Goal: Task Accomplishment & Management: Manage account settings

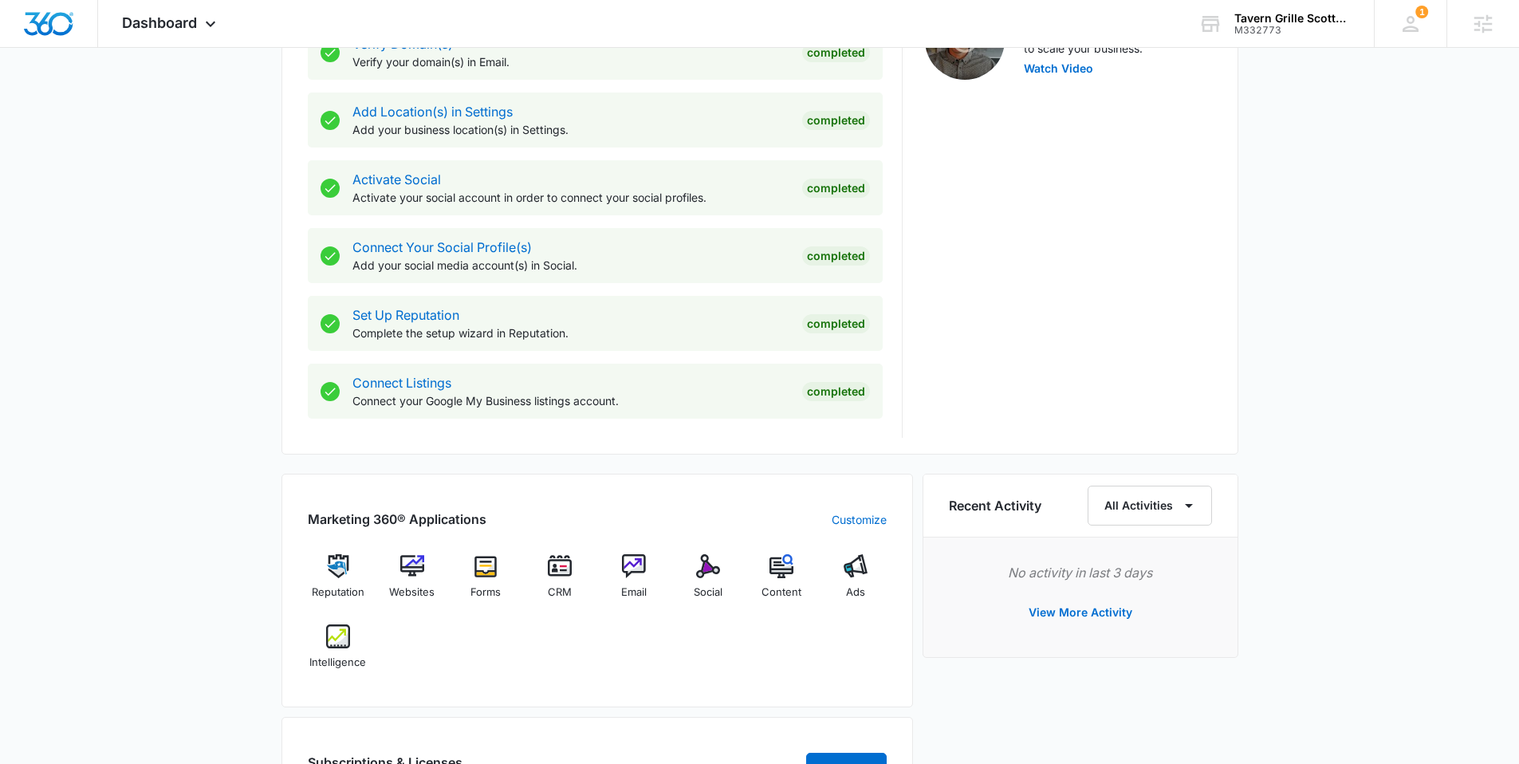
scroll to position [1010, 0]
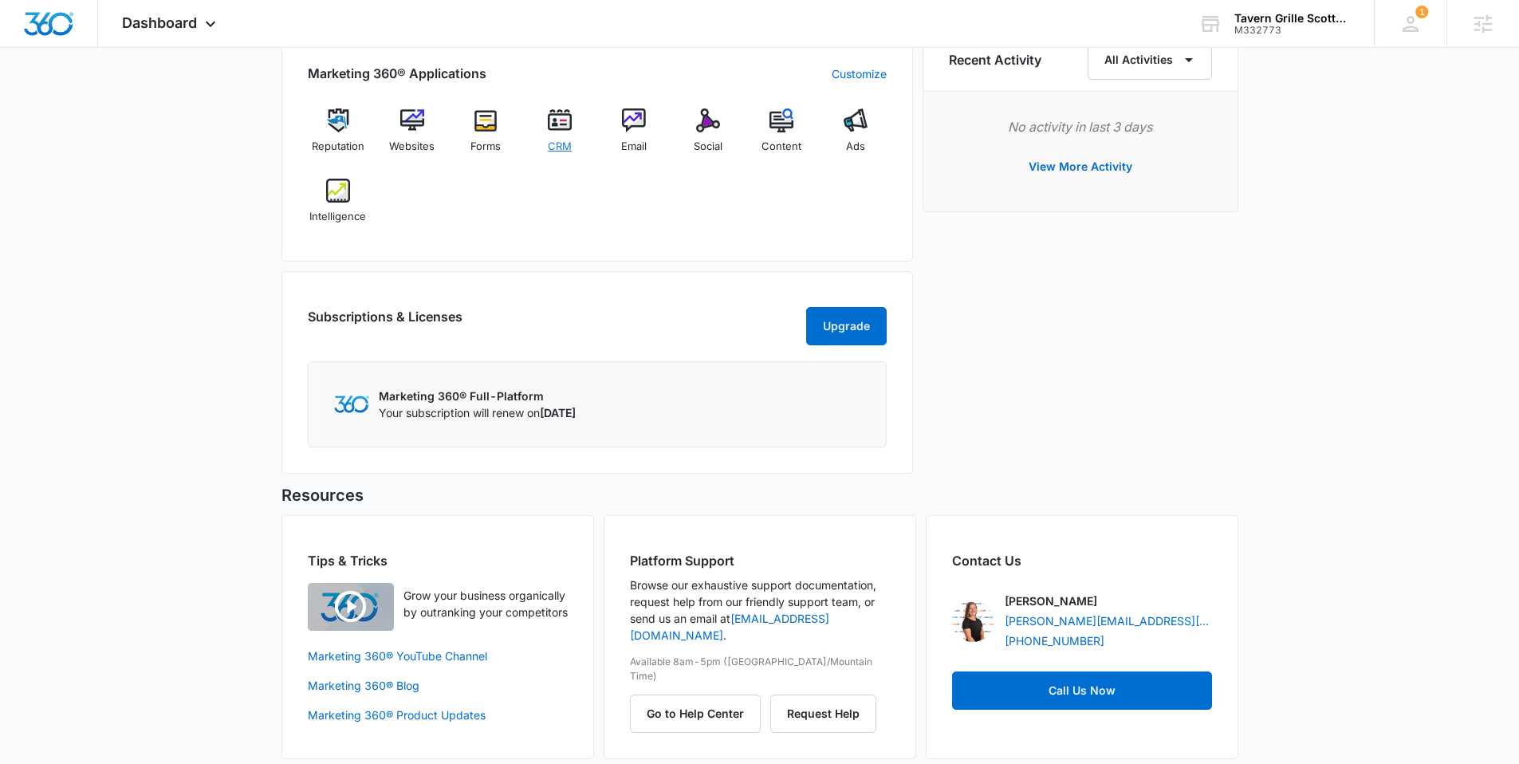
click at [557, 143] on span "CRM" at bounding box center [560, 147] width 24 height 16
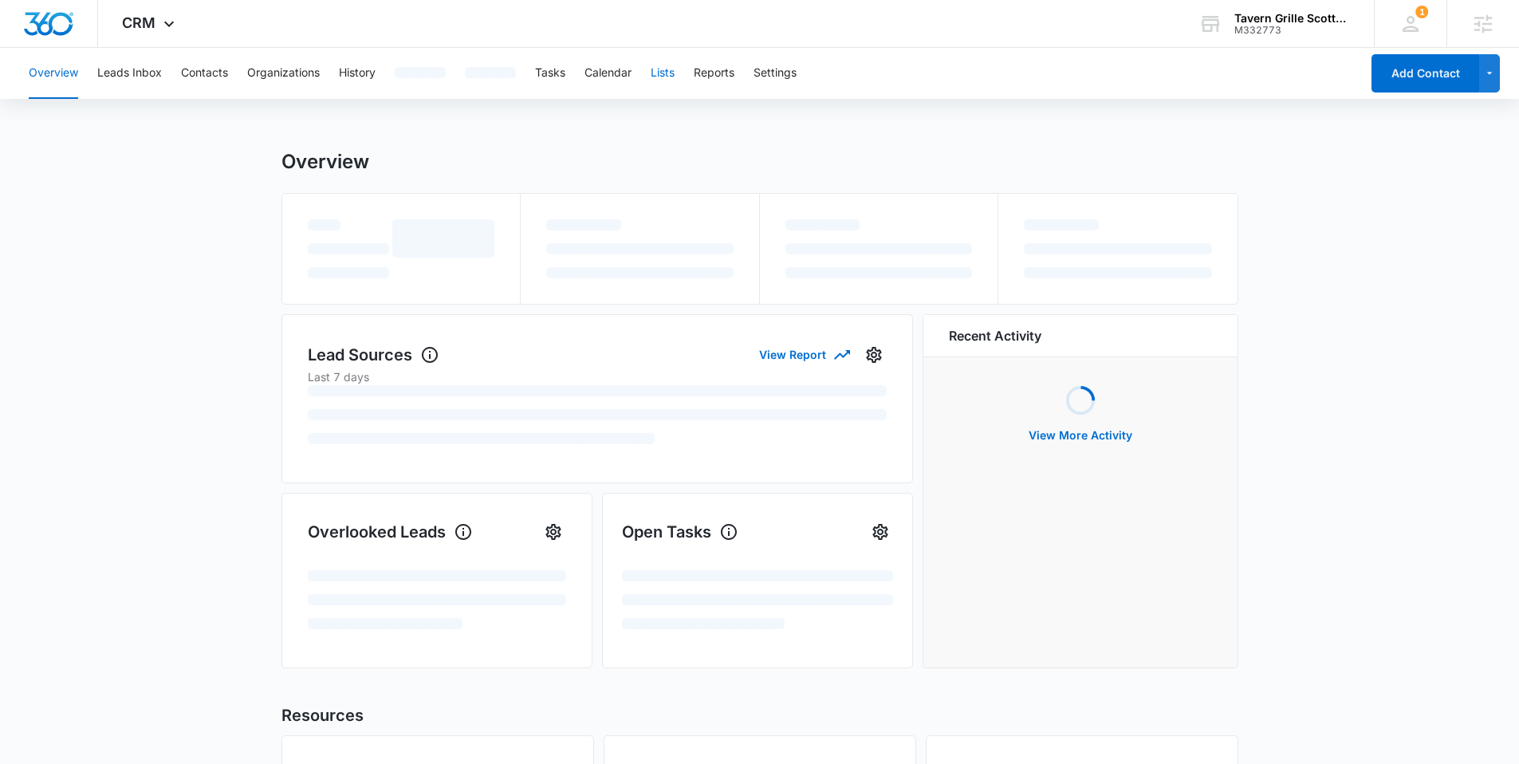
click at [672, 76] on button "Lists" at bounding box center [663, 73] width 24 height 51
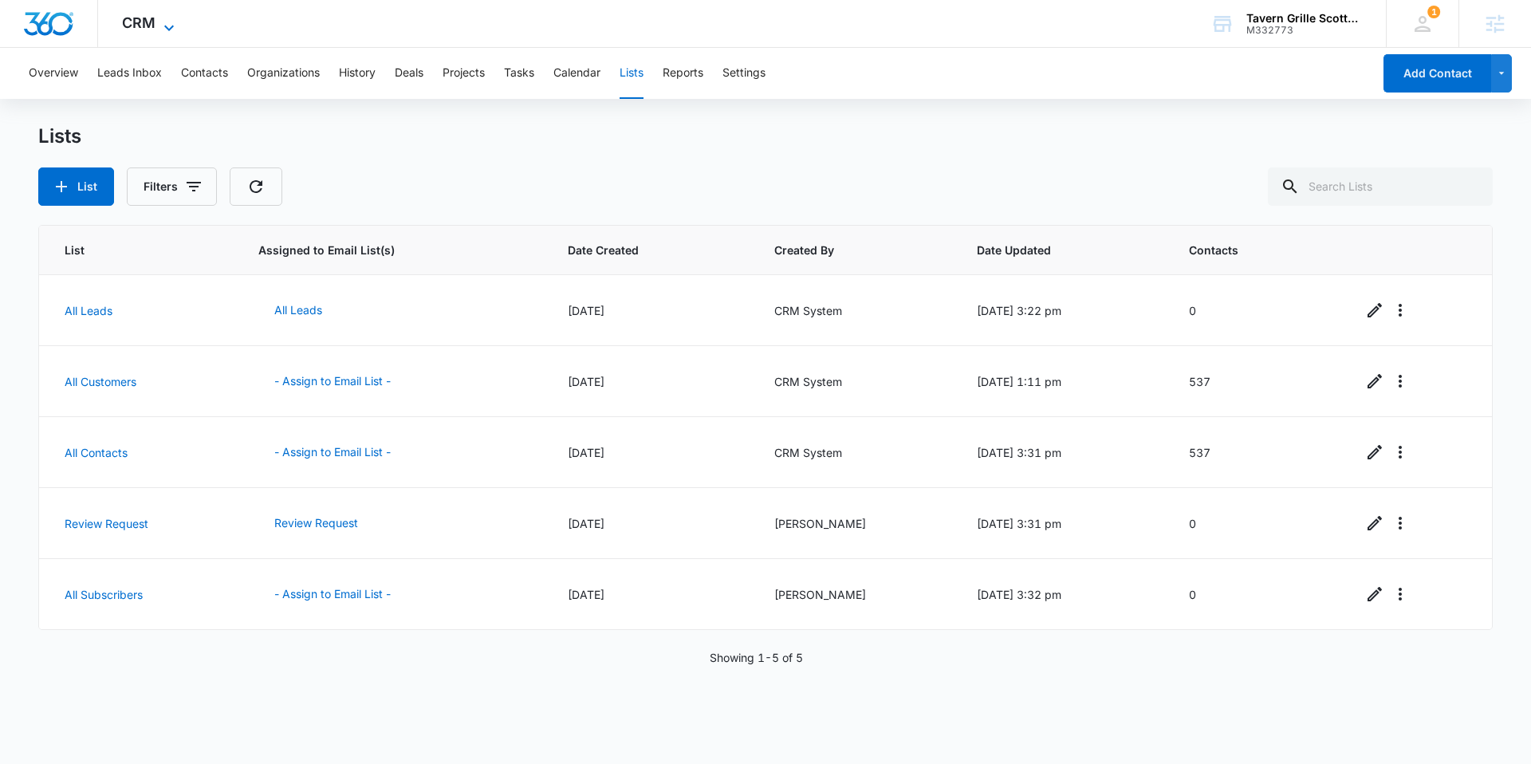
click at [152, 16] on span "CRM" at bounding box center [138, 22] width 33 height 17
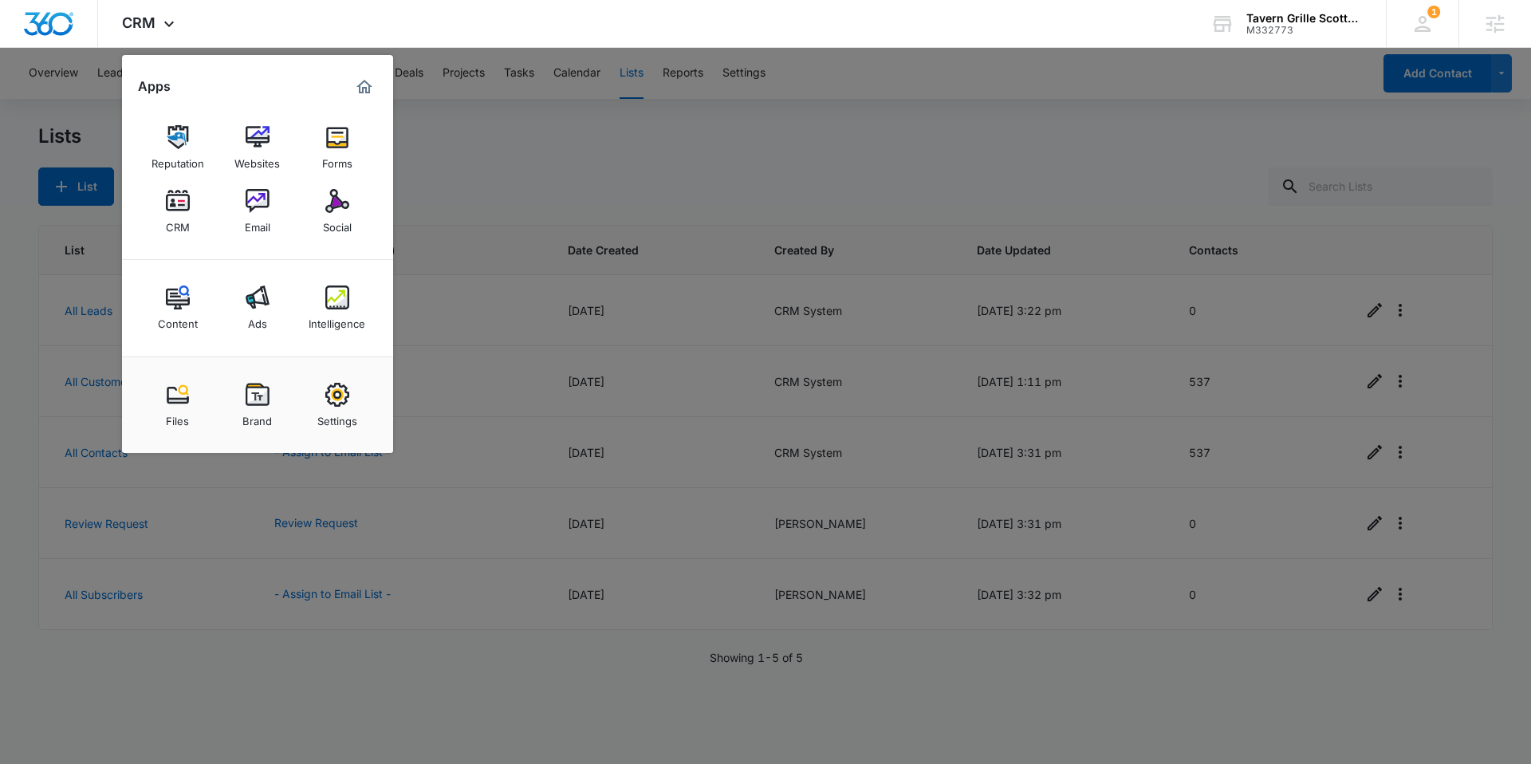
click at [974, 131] on div at bounding box center [765, 382] width 1531 height 764
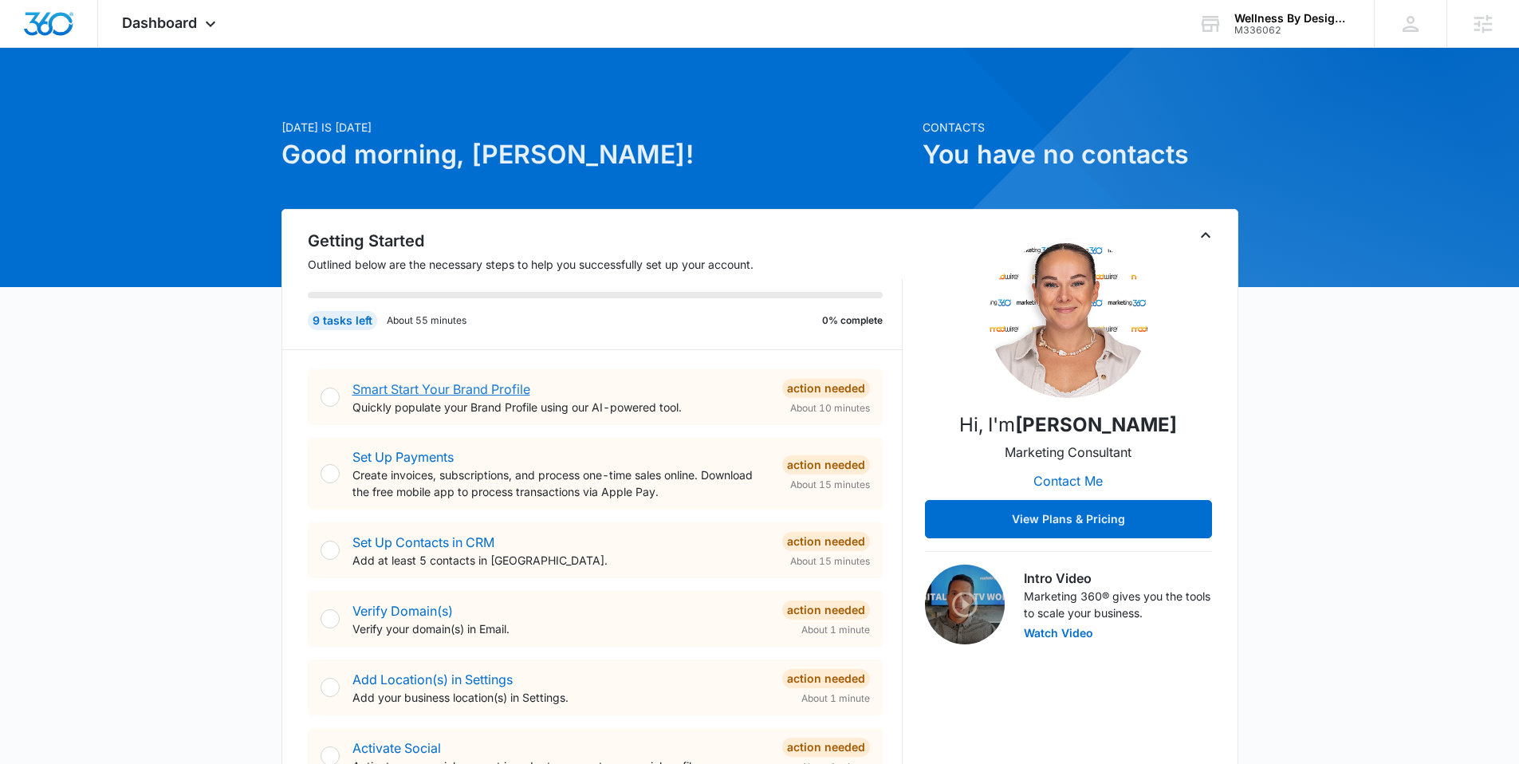
click at [447, 392] on link "Smart Start Your Brand Profile" at bounding box center [441, 389] width 178 height 16
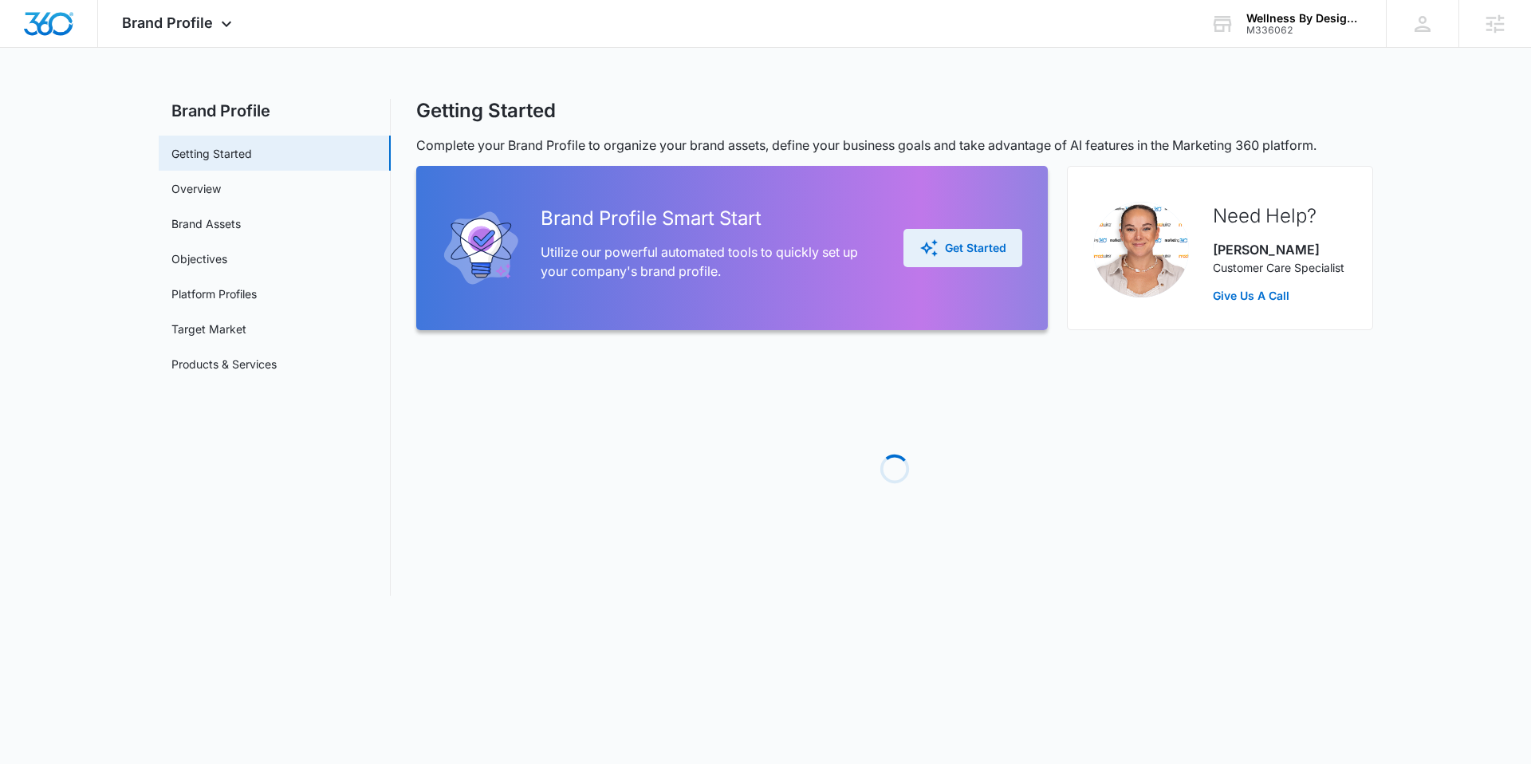
click at [958, 247] on div "Get Started" at bounding box center [962, 247] width 87 height 19
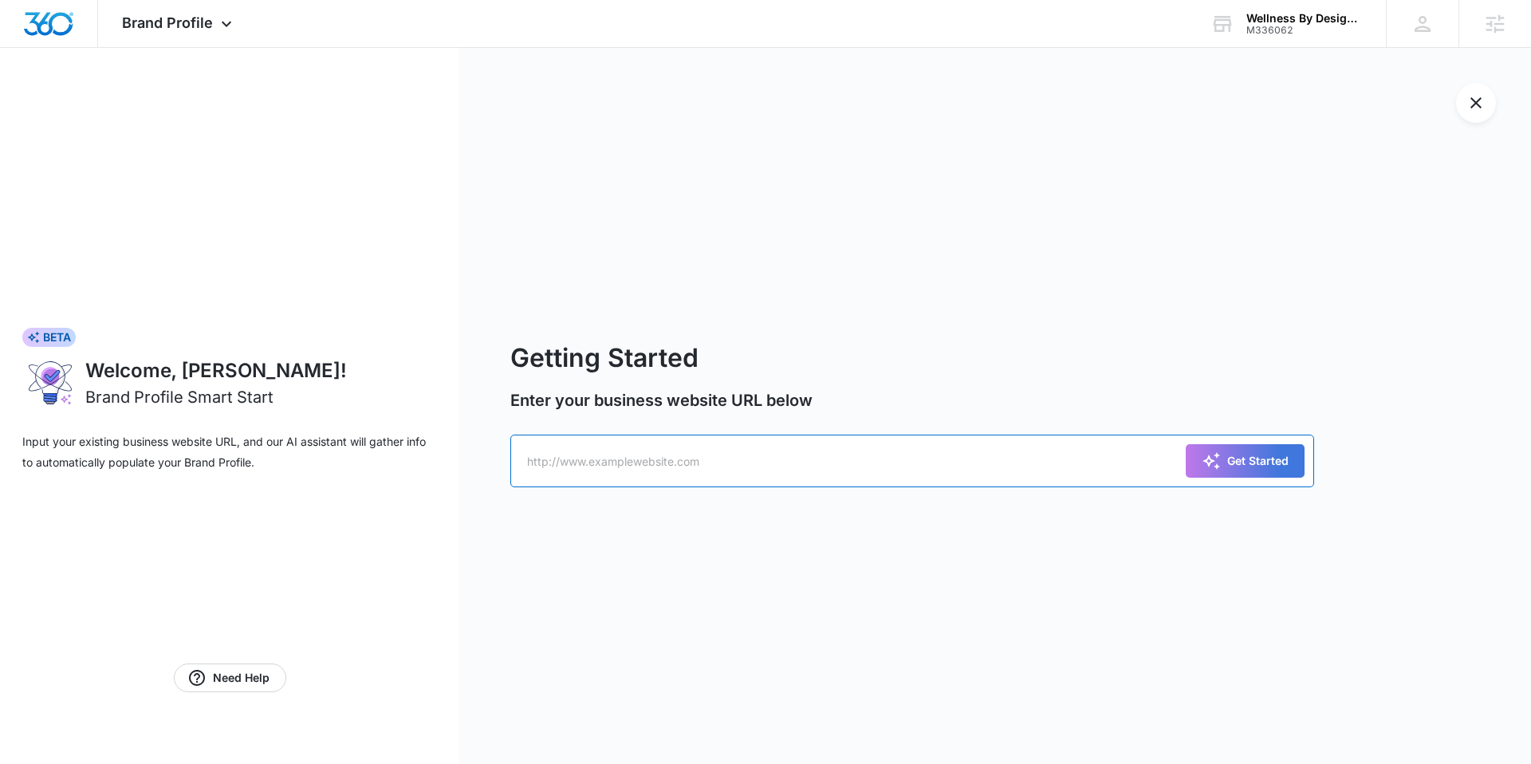
click at [664, 460] on input "text" at bounding box center [912, 461] width 804 height 53
paste input "[URL][DOMAIN_NAME]"
type input "[URL][DOMAIN_NAME]"
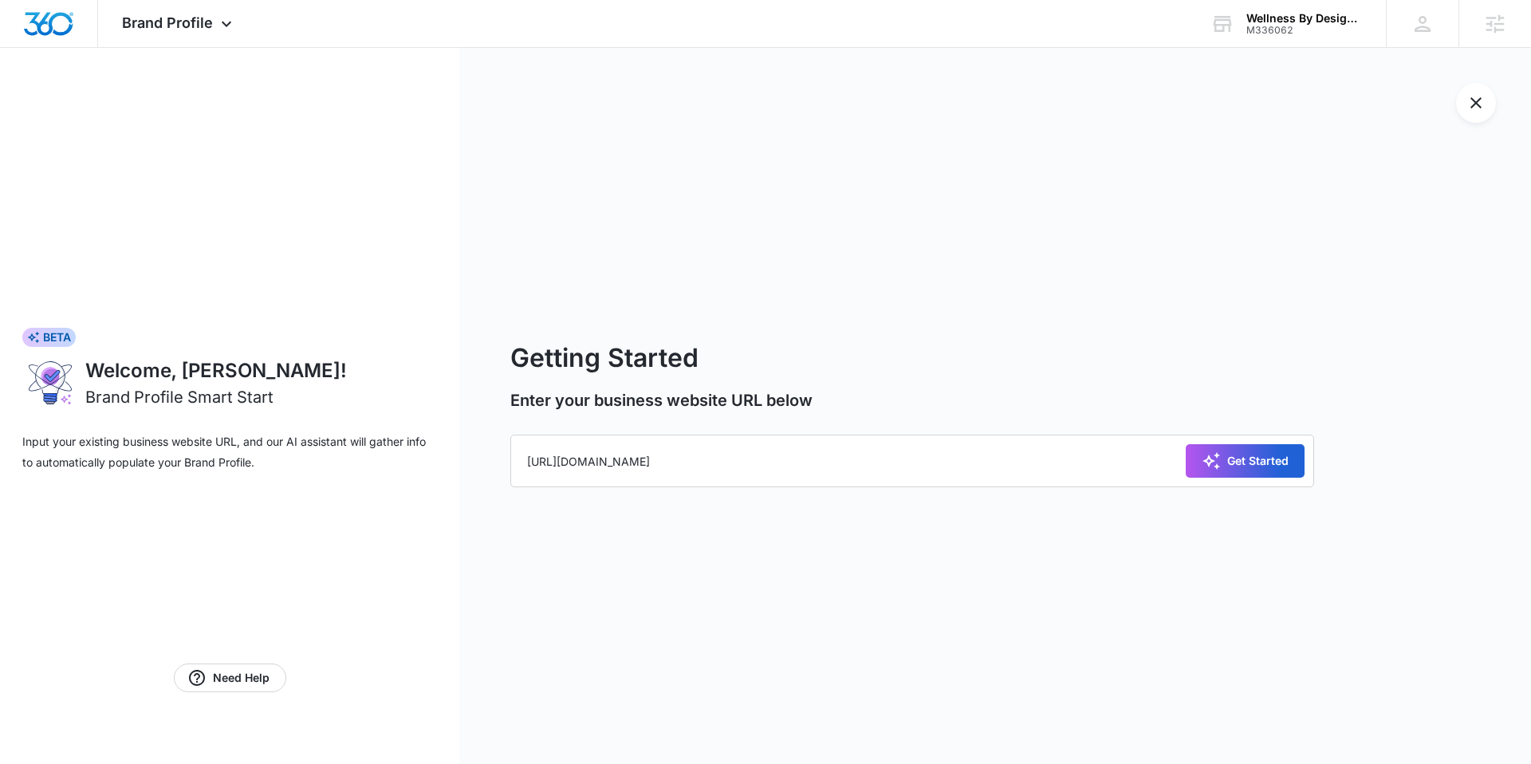
click at [1207, 459] on icon "submit" at bounding box center [1212, 461] width 18 height 18
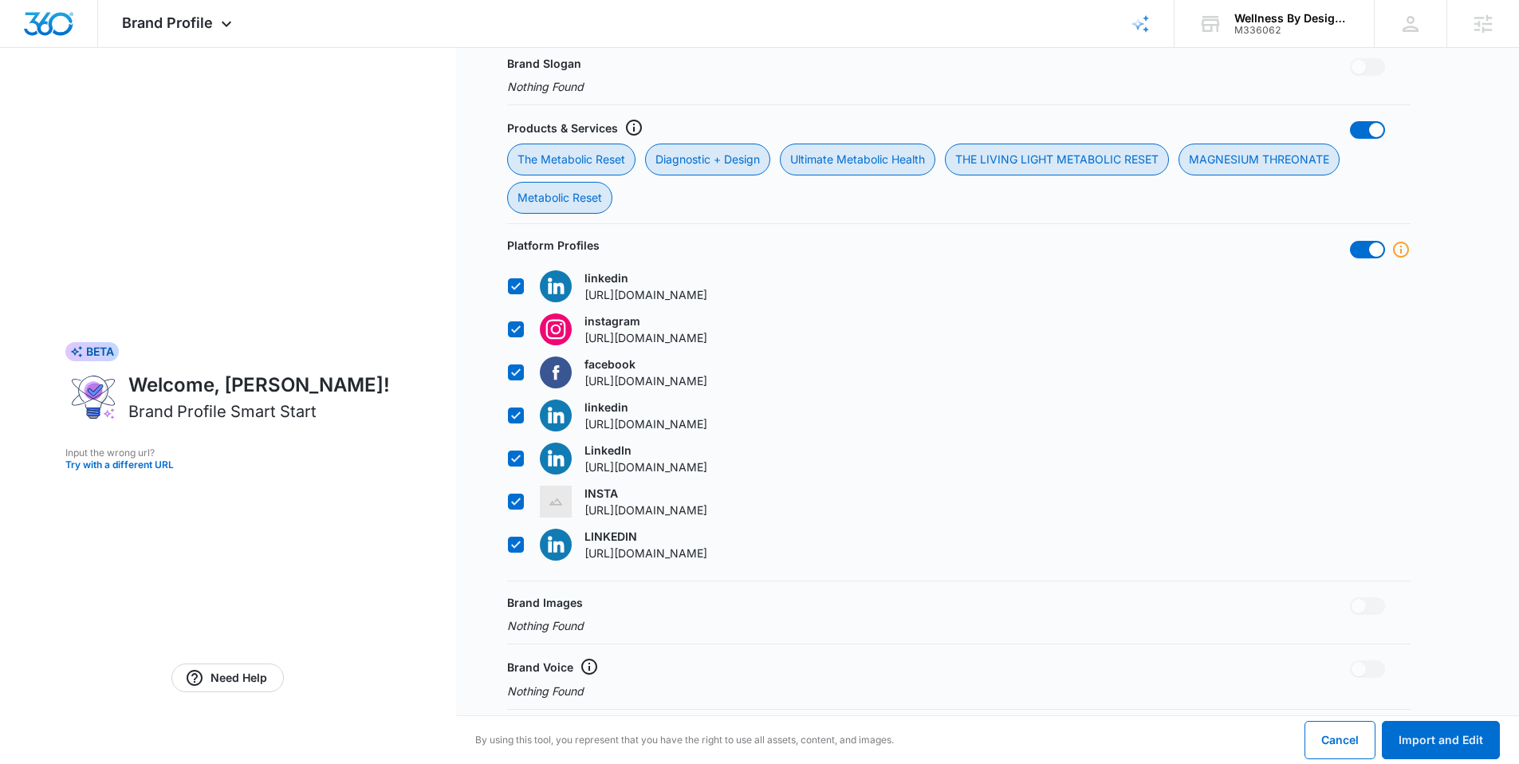
scroll to position [600, 0]
click at [513, 418] on icon at bounding box center [516, 414] width 10 height 7
click at [508, 415] on input "linkedin [URL][DOMAIN_NAME]" at bounding box center [507, 415] width 1 height 1
checkbox input "false"
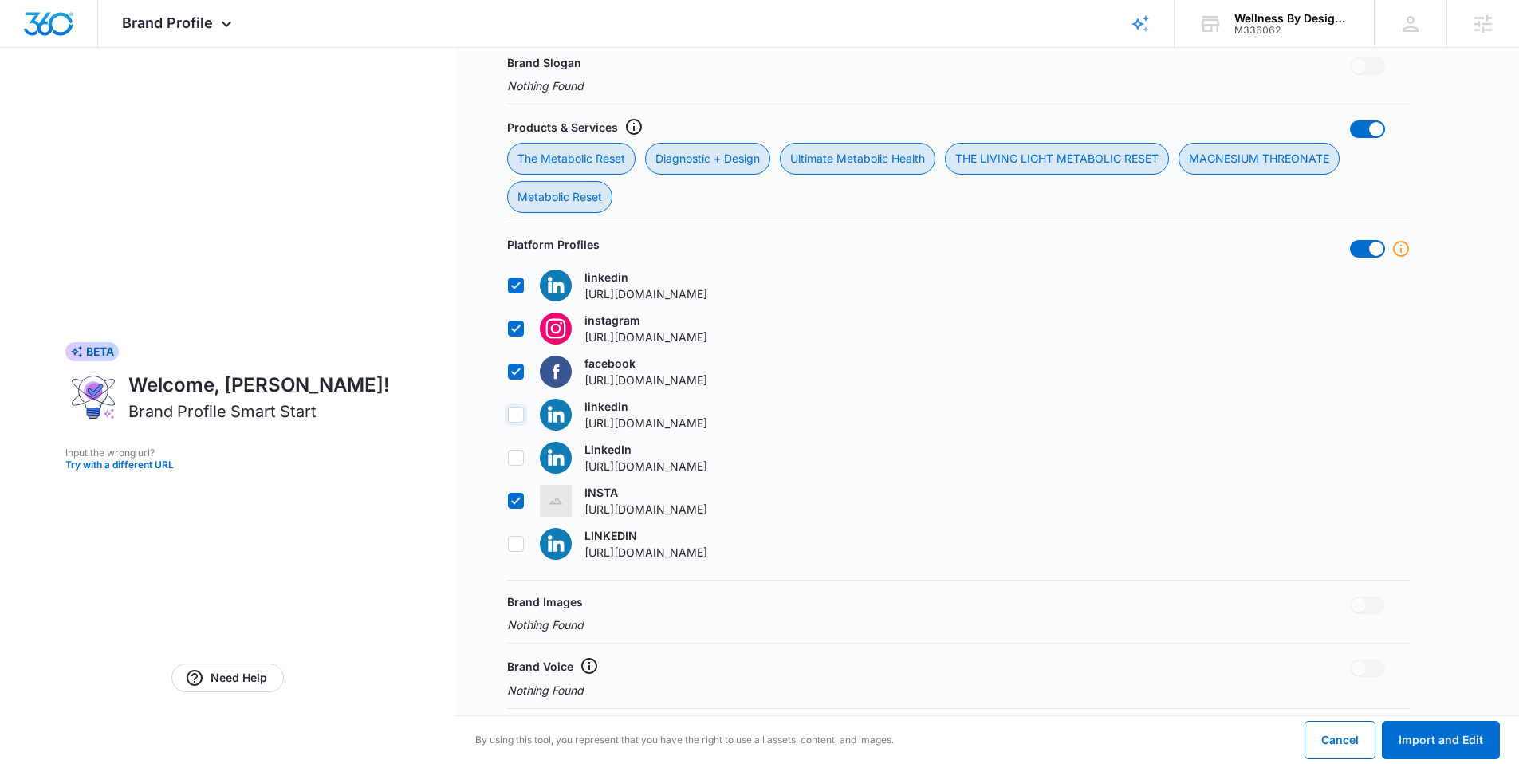
checkbox input "false"
click at [496, 508] on form "Confirm Details Review and confirm the information gathered from your provided …" at bounding box center [988, 139] width 1064 height 1382
click at [510, 508] on icon at bounding box center [516, 501] width 14 height 14
click at [508, 502] on input "INSTA [URL][DOMAIN_NAME]" at bounding box center [507, 501] width 1 height 1
checkbox input "false"
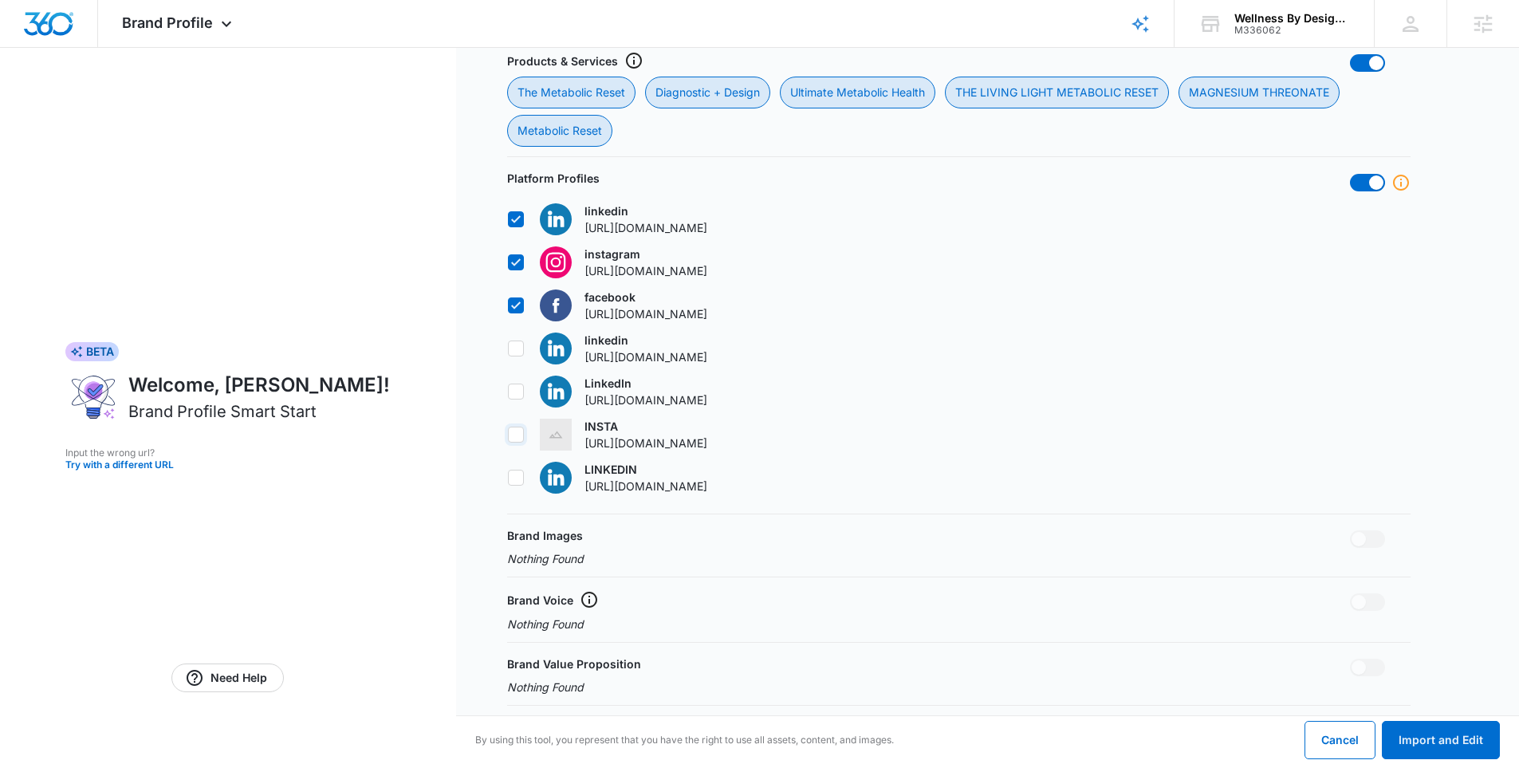
scroll to position [683, 0]
click at [1433, 742] on button "Import and Edit" at bounding box center [1441, 740] width 118 height 38
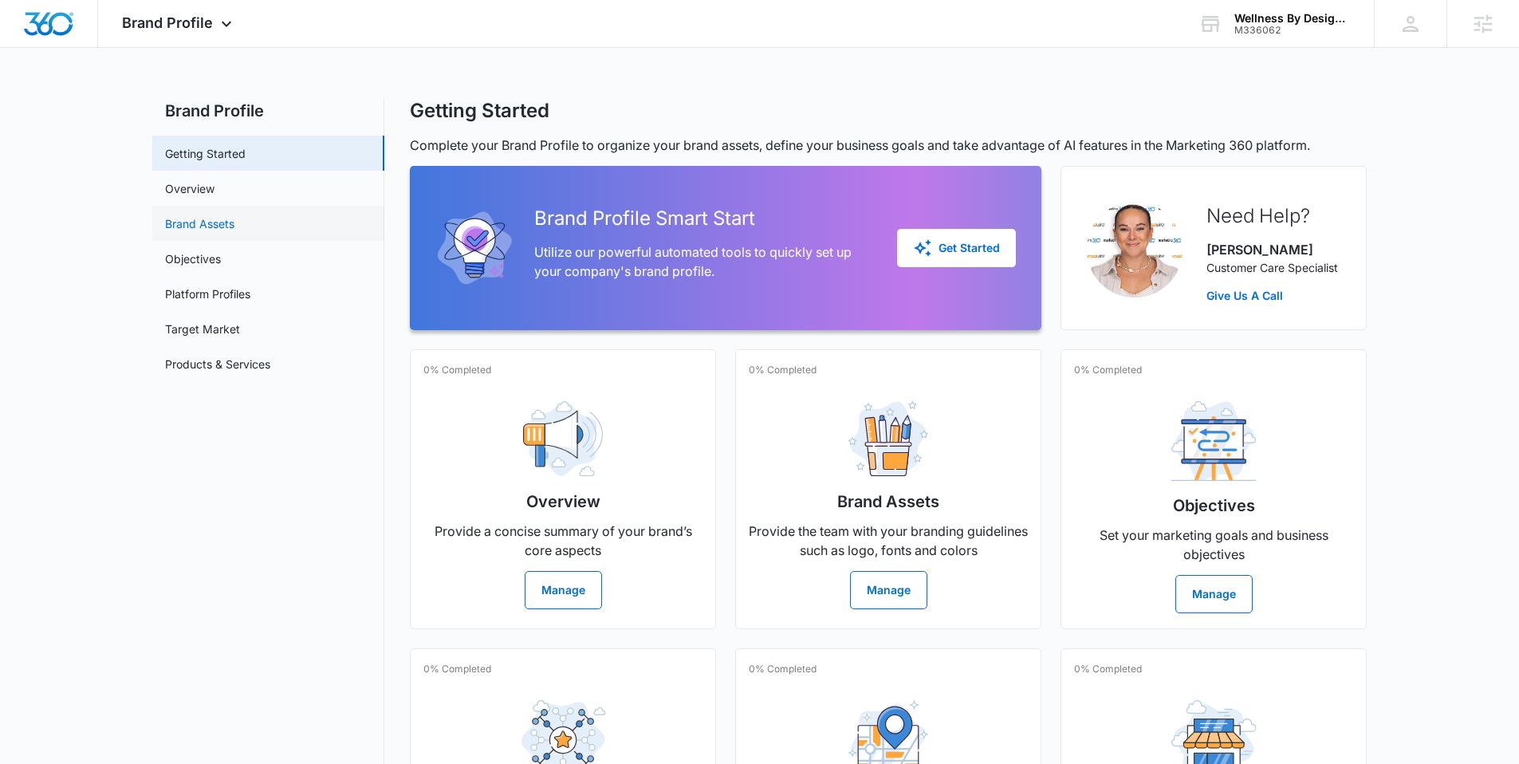
click at [234, 220] on link "Brand Assets" at bounding box center [199, 223] width 69 height 17
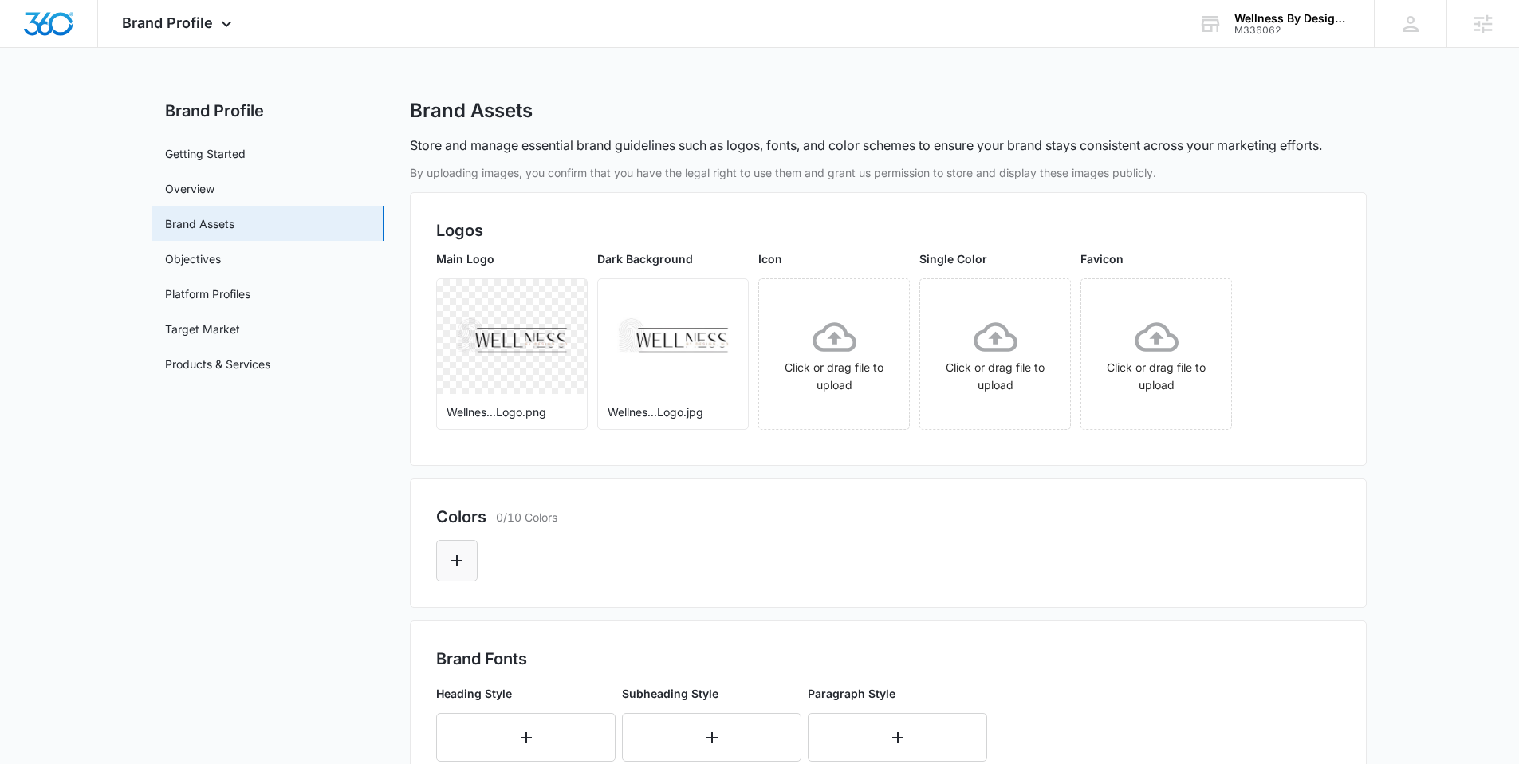
click at [465, 561] on icon "Edit Color" at bounding box center [456, 560] width 19 height 19
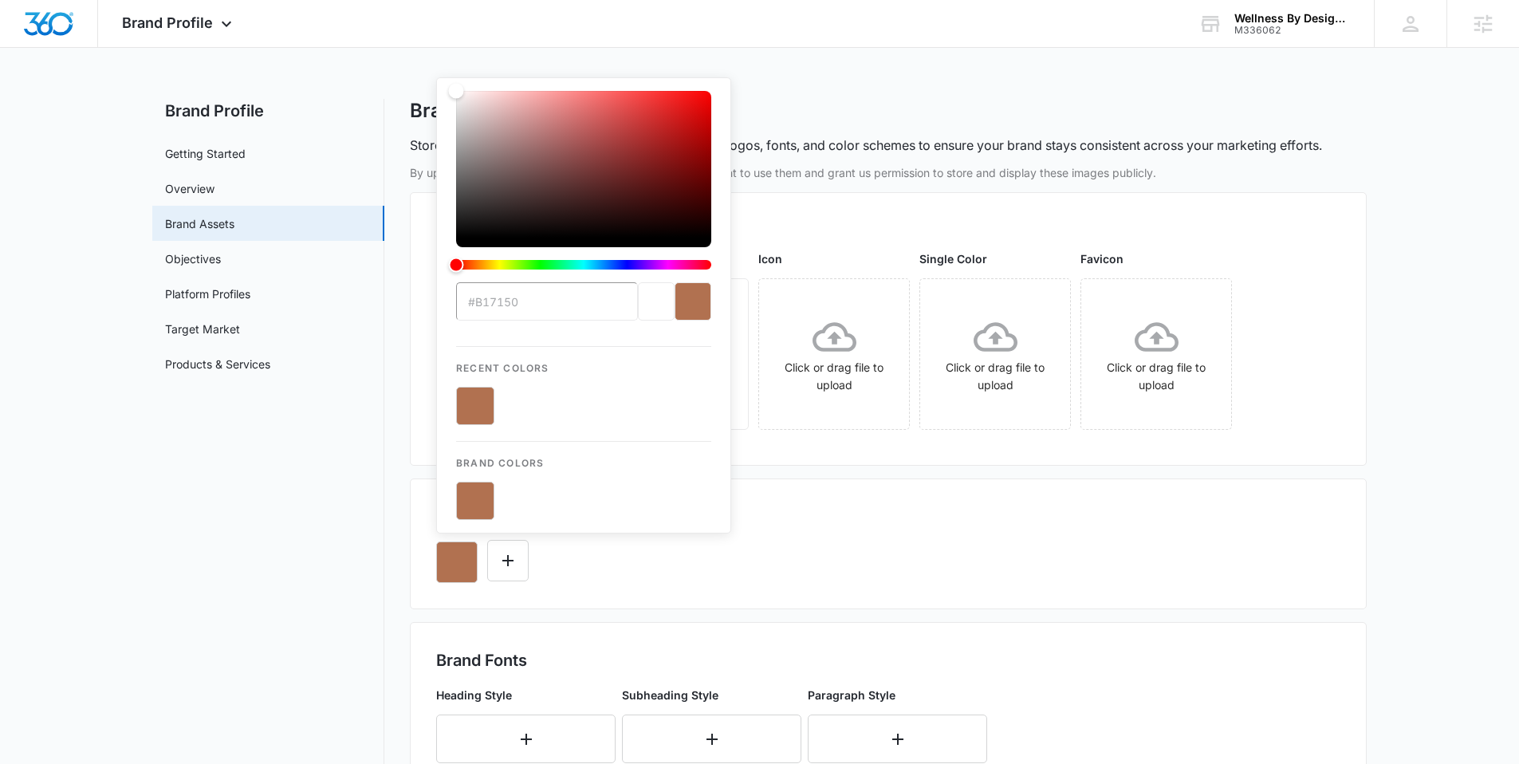
click at [474, 490] on button "color-picker-container" at bounding box center [475, 501] width 38 height 38
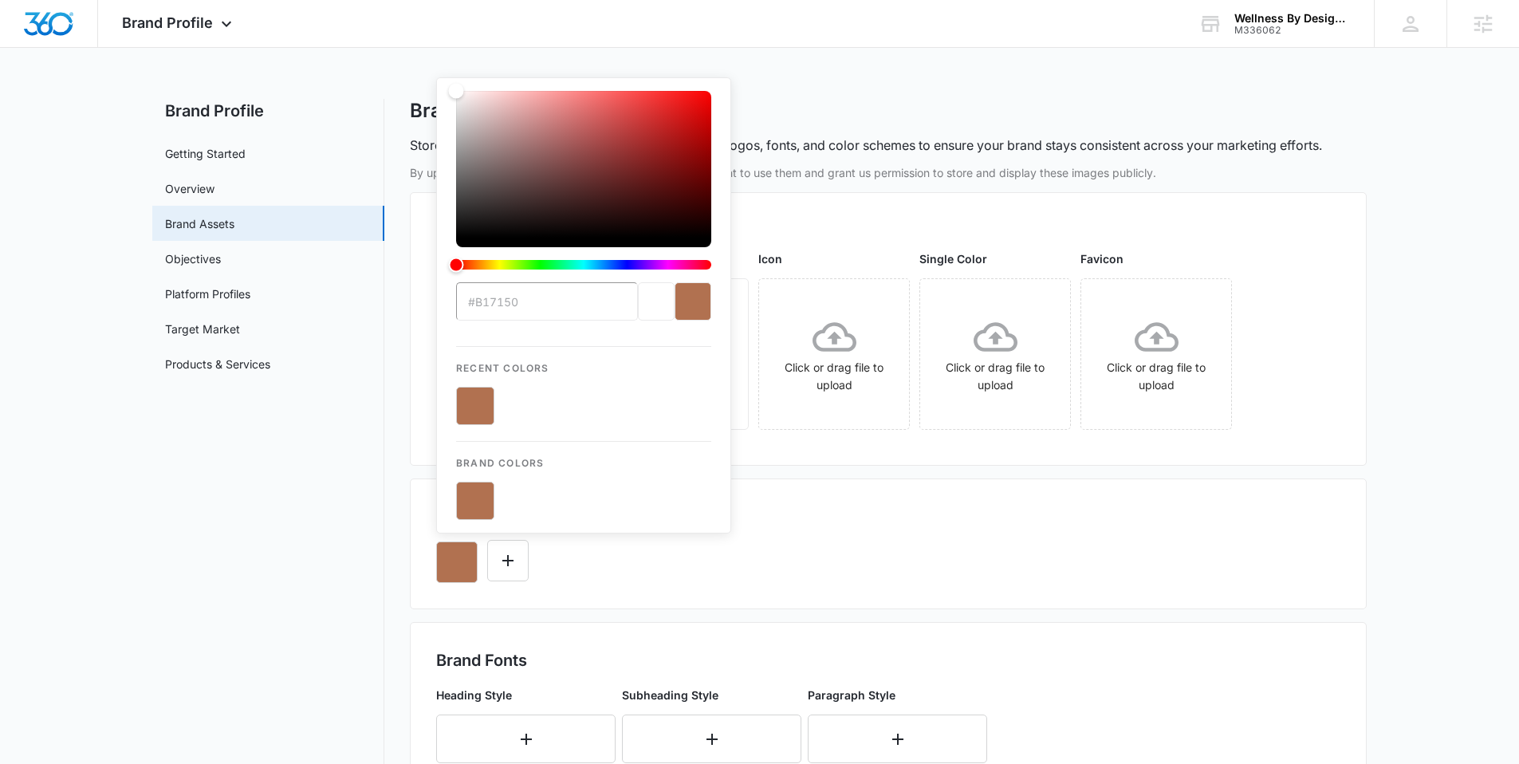
click at [474, 490] on button "color-picker-container" at bounding box center [475, 501] width 38 height 38
type input "#B17150"
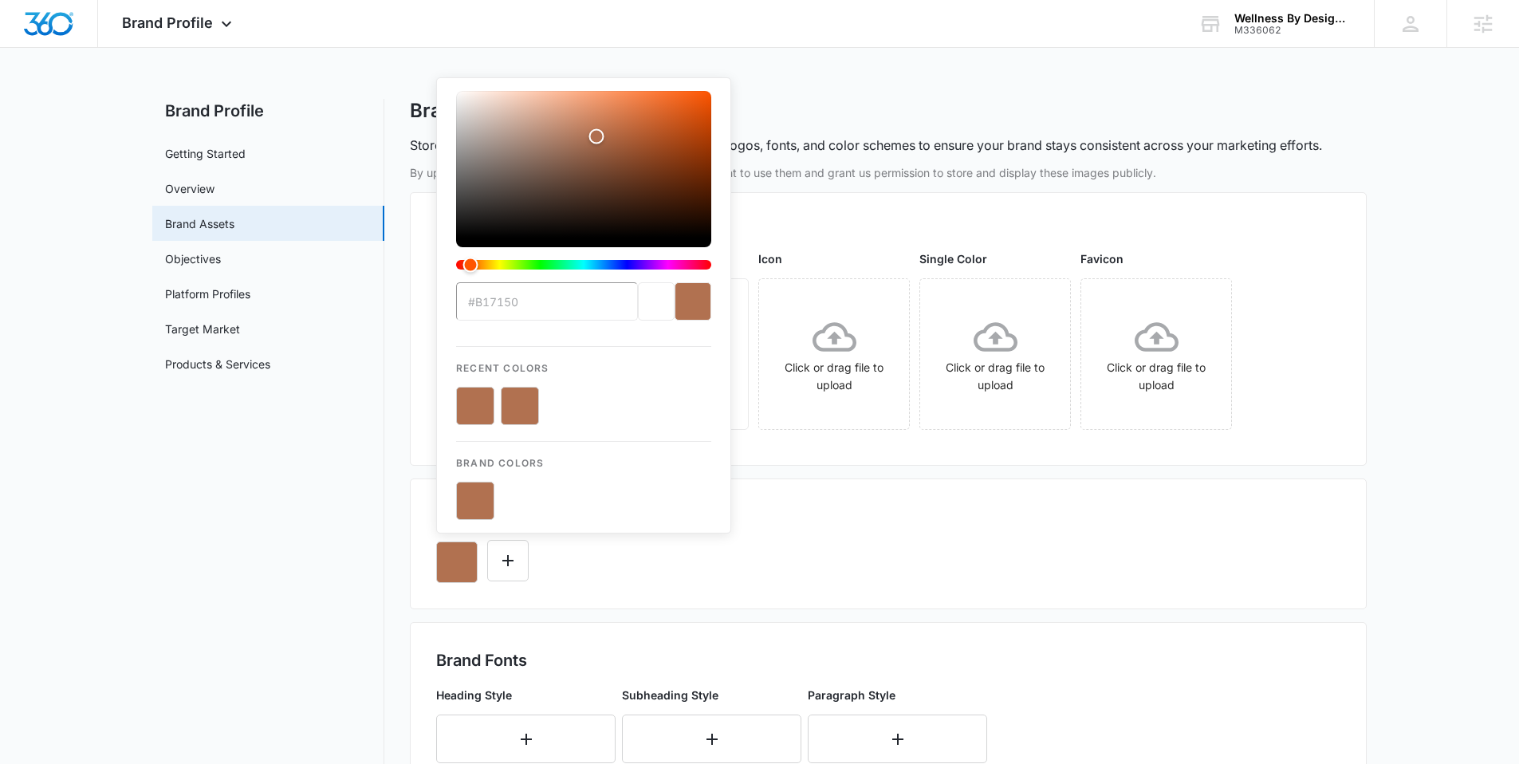
click at [474, 490] on button "color-picker-container" at bounding box center [475, 501] width 38 height 38
click at [908, 524] on div "Colors 1/10 Colors" at bounding box center [888, 517] width 904 height 24
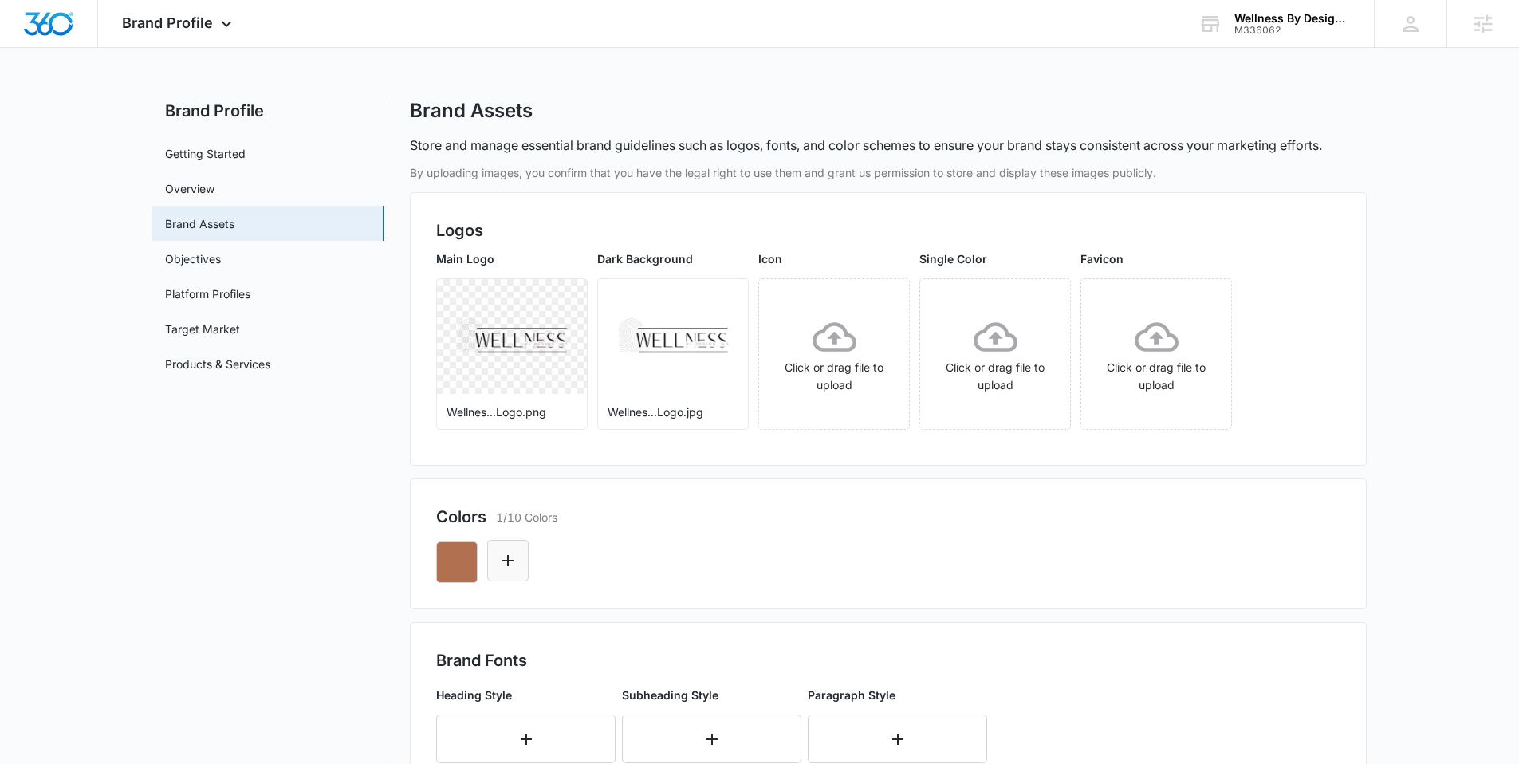
click at [510, 569] on icon "Edit Color" at bounding box center [507, 560] width 19 height 19
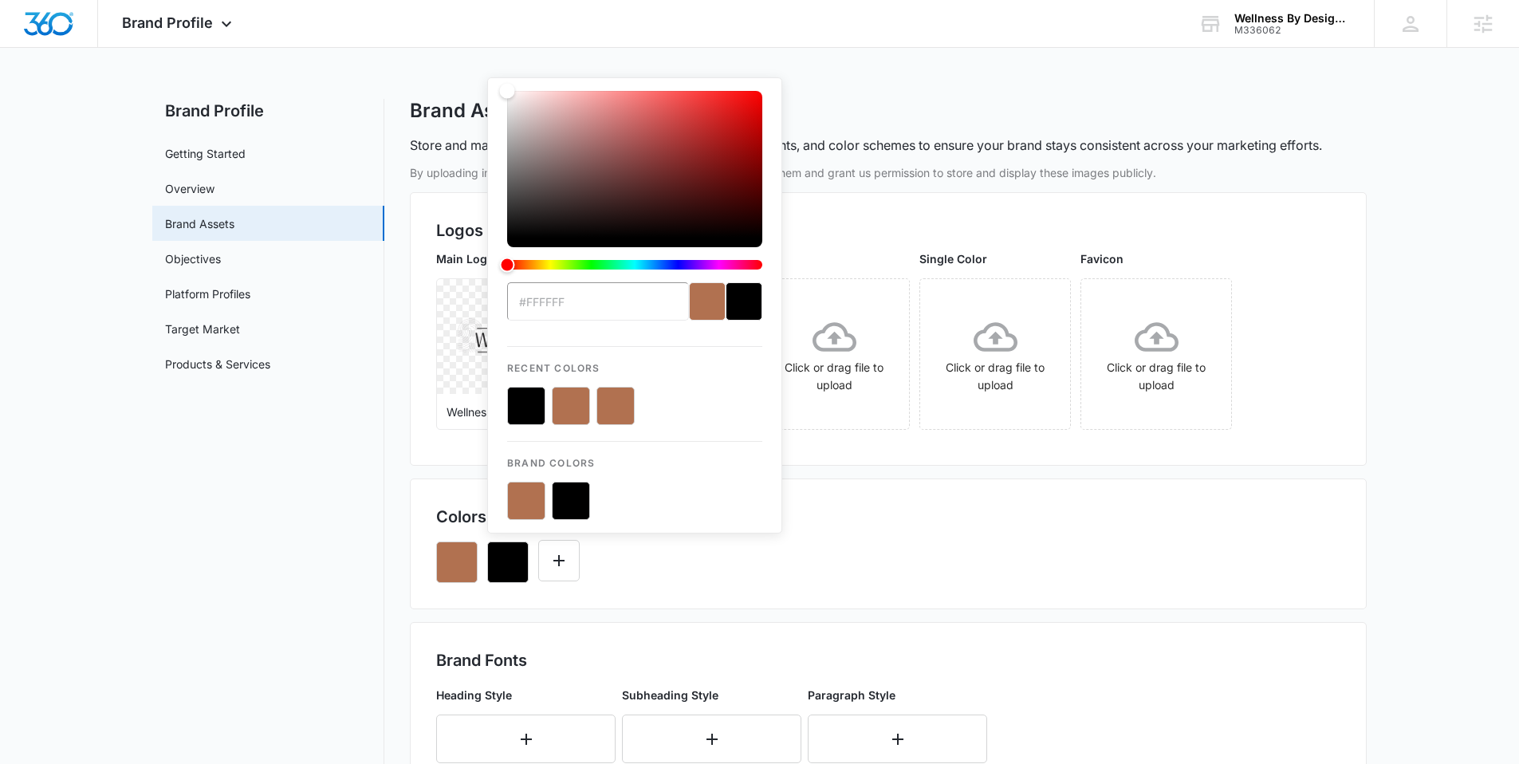
click at [580, 496] on button "color-picker-container" at bounding box center [571, 501] width 38 height 38
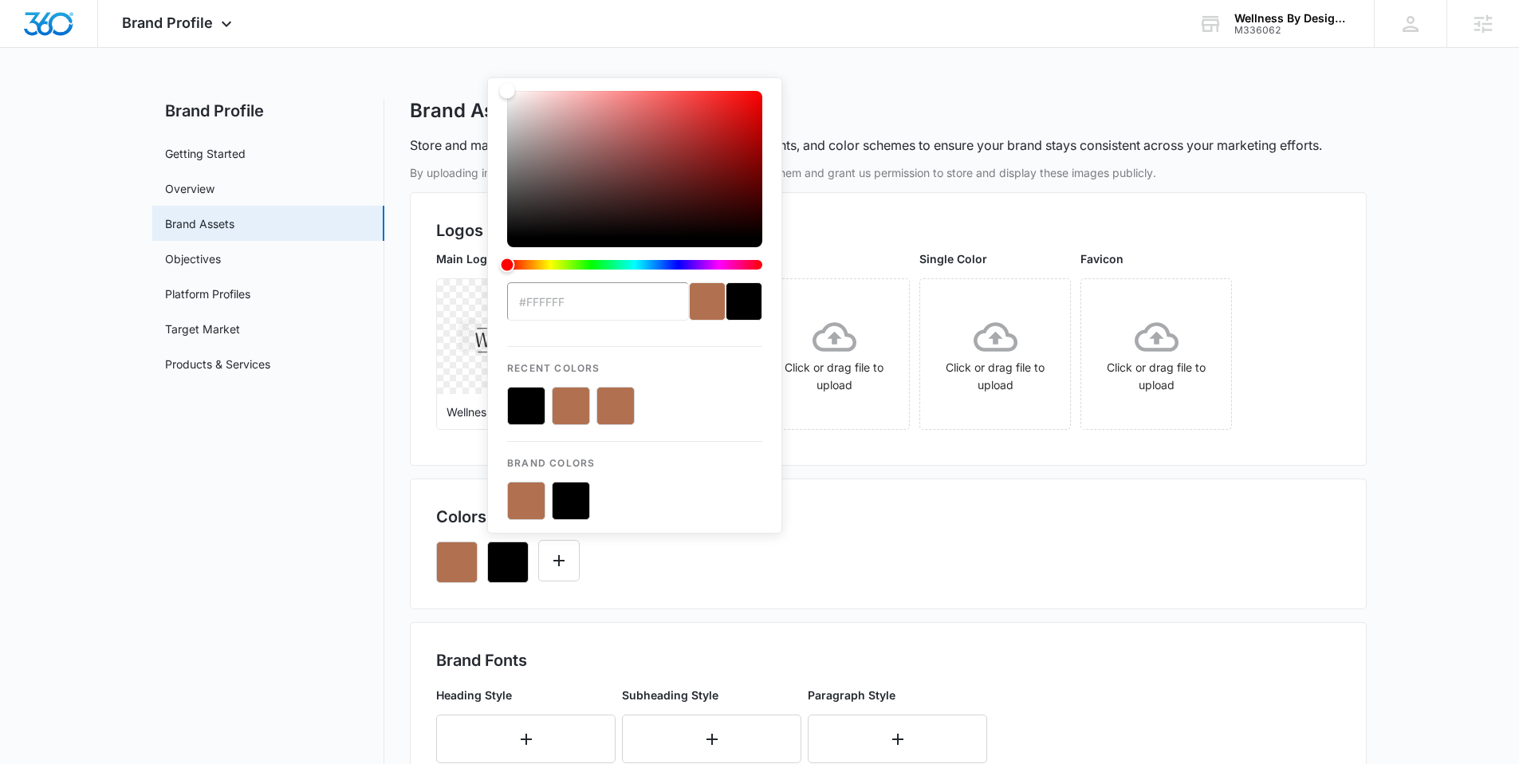
click at [580, 496] on button "color-picker-container" at bounding box center [571, 501] width 38 height 38
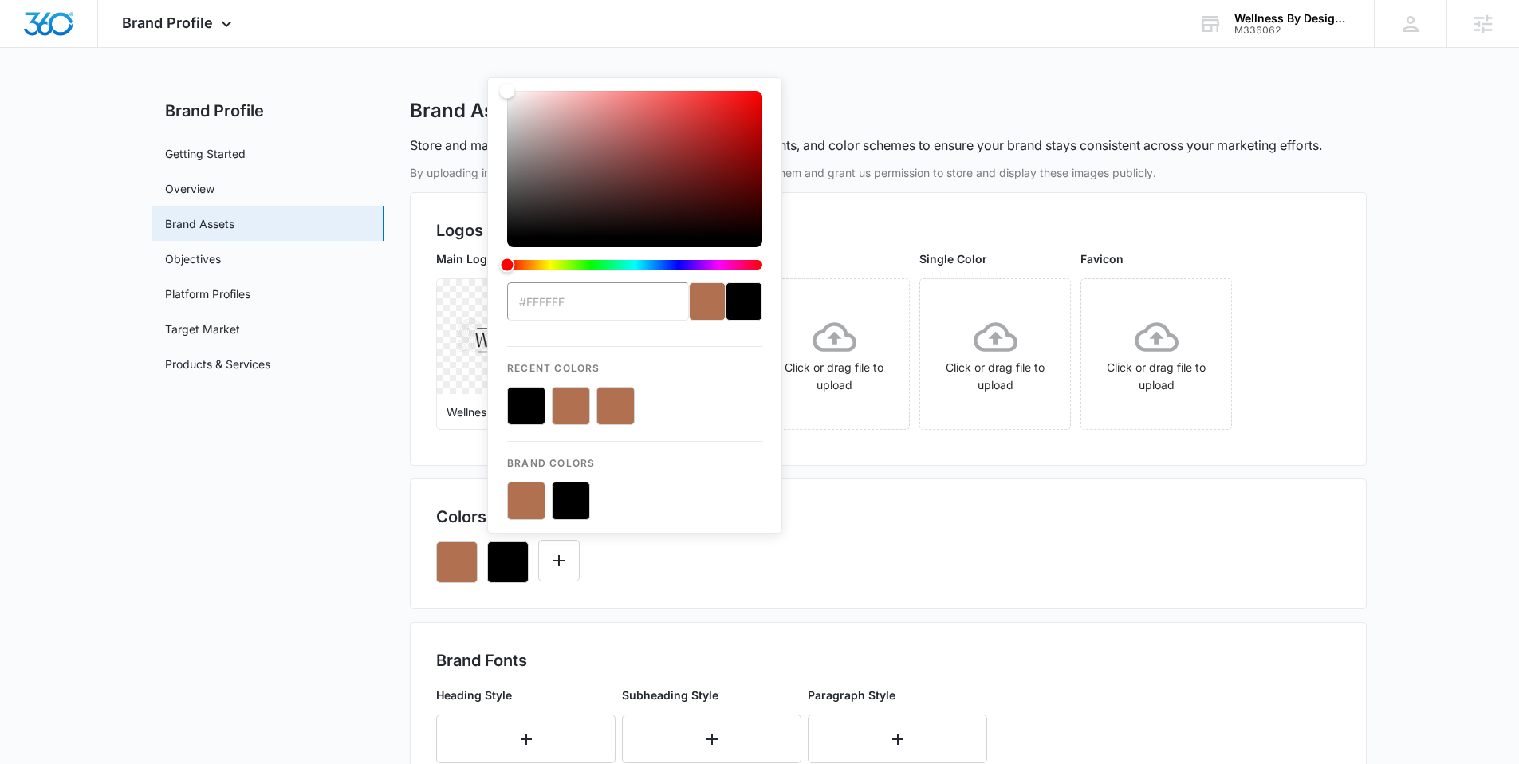
click at [580, 496] on button "color-picker-container" at bounding box center [571, 501] width 38 height 38
type input "#000000"
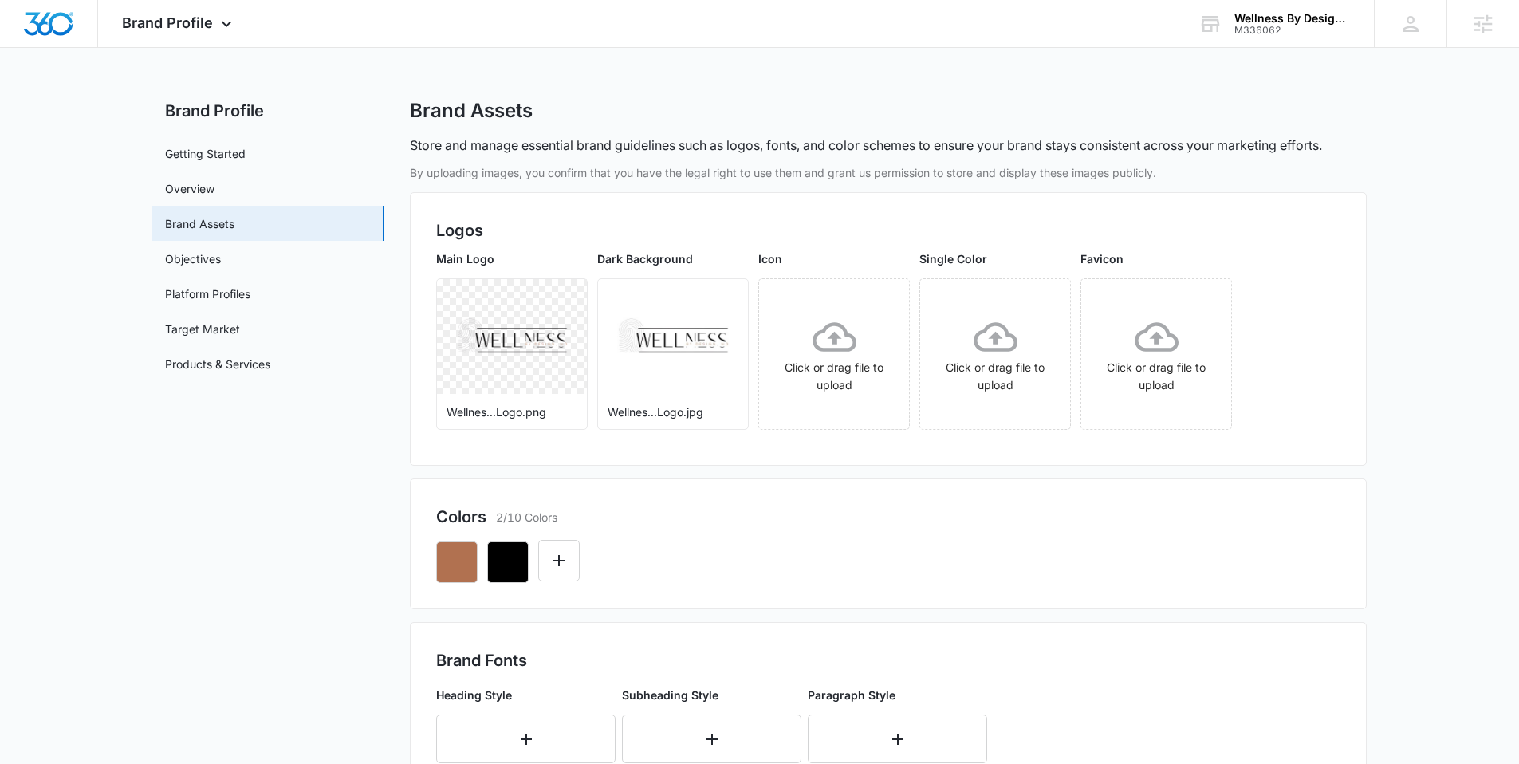
drag, startPoint x: 918, startPoint y: 508, endPoint x: 956, endPoint y: 447, distance: 72.4
click at [919, 508] on div "Colors 2/10 Colors" at bounding box center [888, 517] width 904 height 24
click at [557, 568] on icon "Edit Color" at bounding box center [558, 560] width 19 height 19
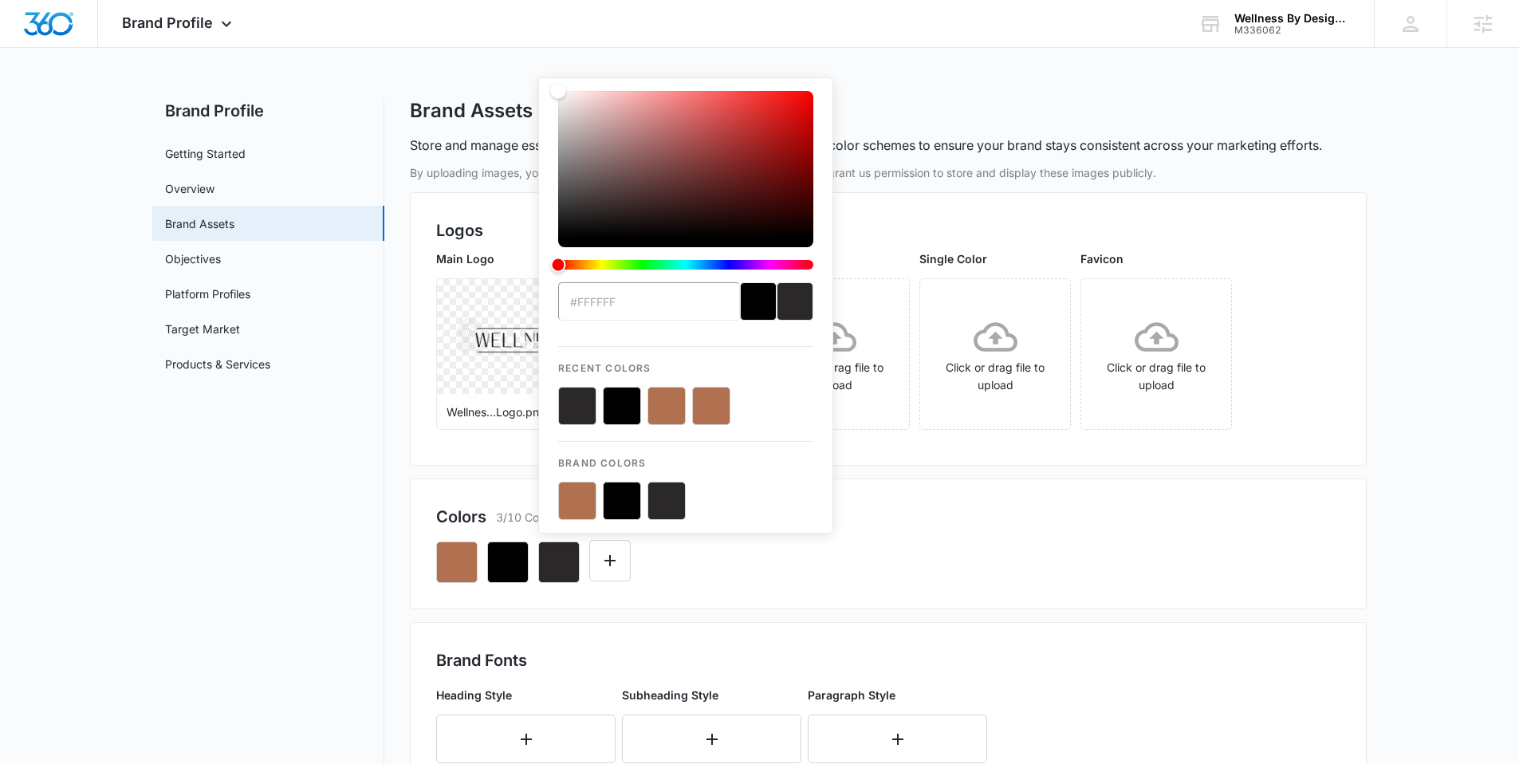
click at [676, 510] on button "color-picker-container" at bounding box center [667, 501] width 38 height 38
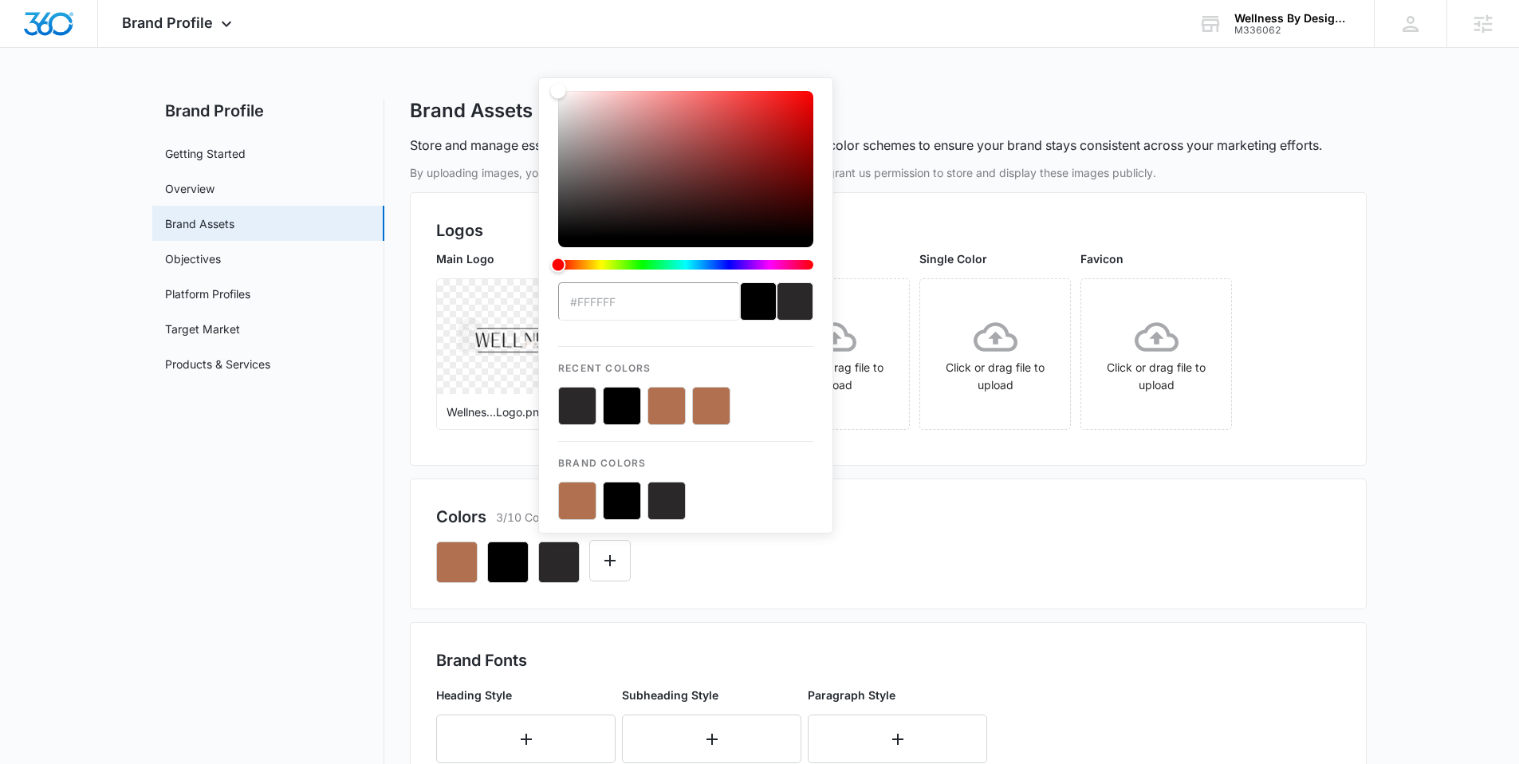
click at [676, 510] on button "color-picker-container" at bounding box center [667, 501] width 38 height 38
click at [673, 507] on button "color-picker-container" at bounding box center [667, 501] width 38 height 38
click at [663, 501] on button "color-picker-container" at bounding box center [667, 501] width 38 height 38
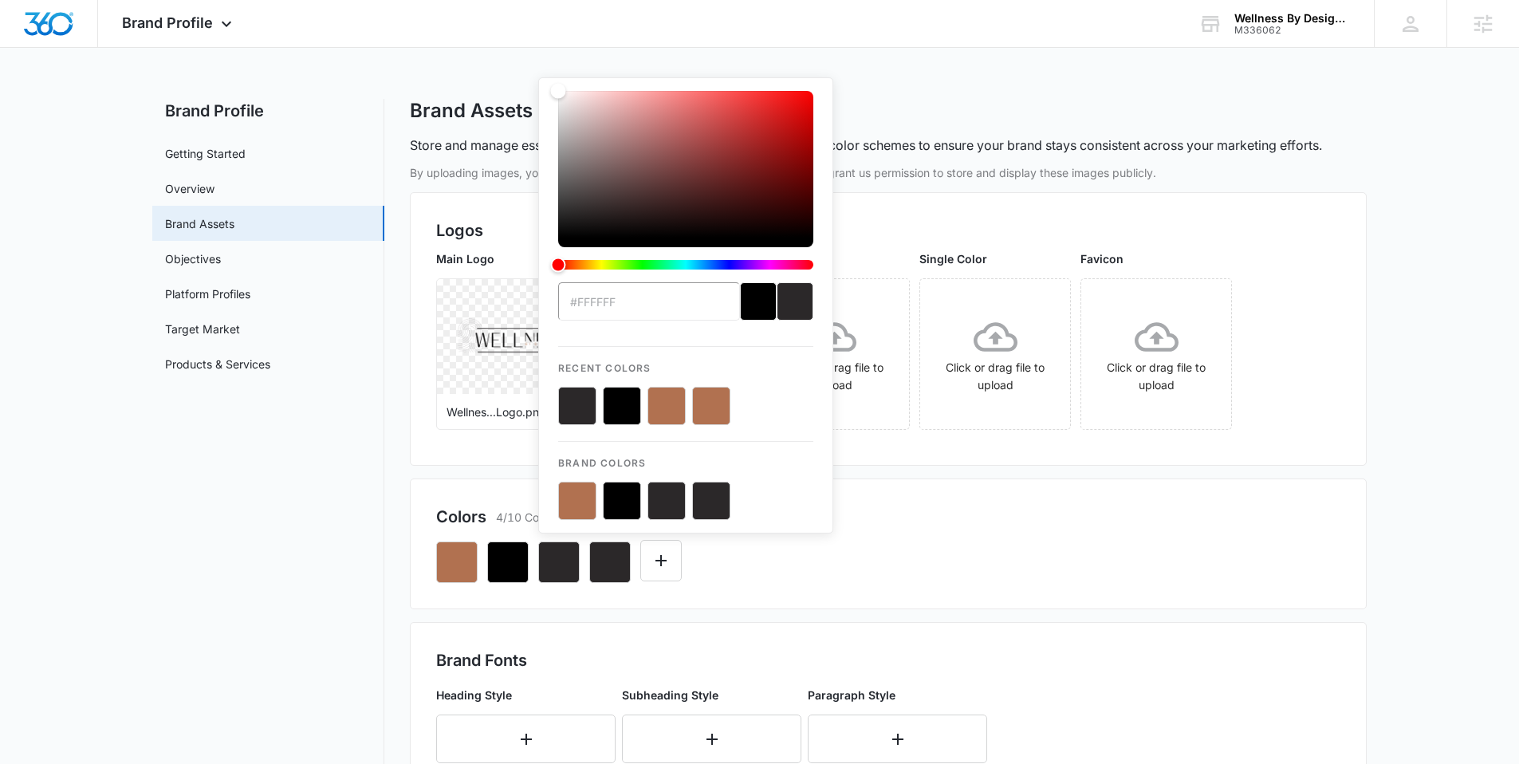
type input "#2B2829"
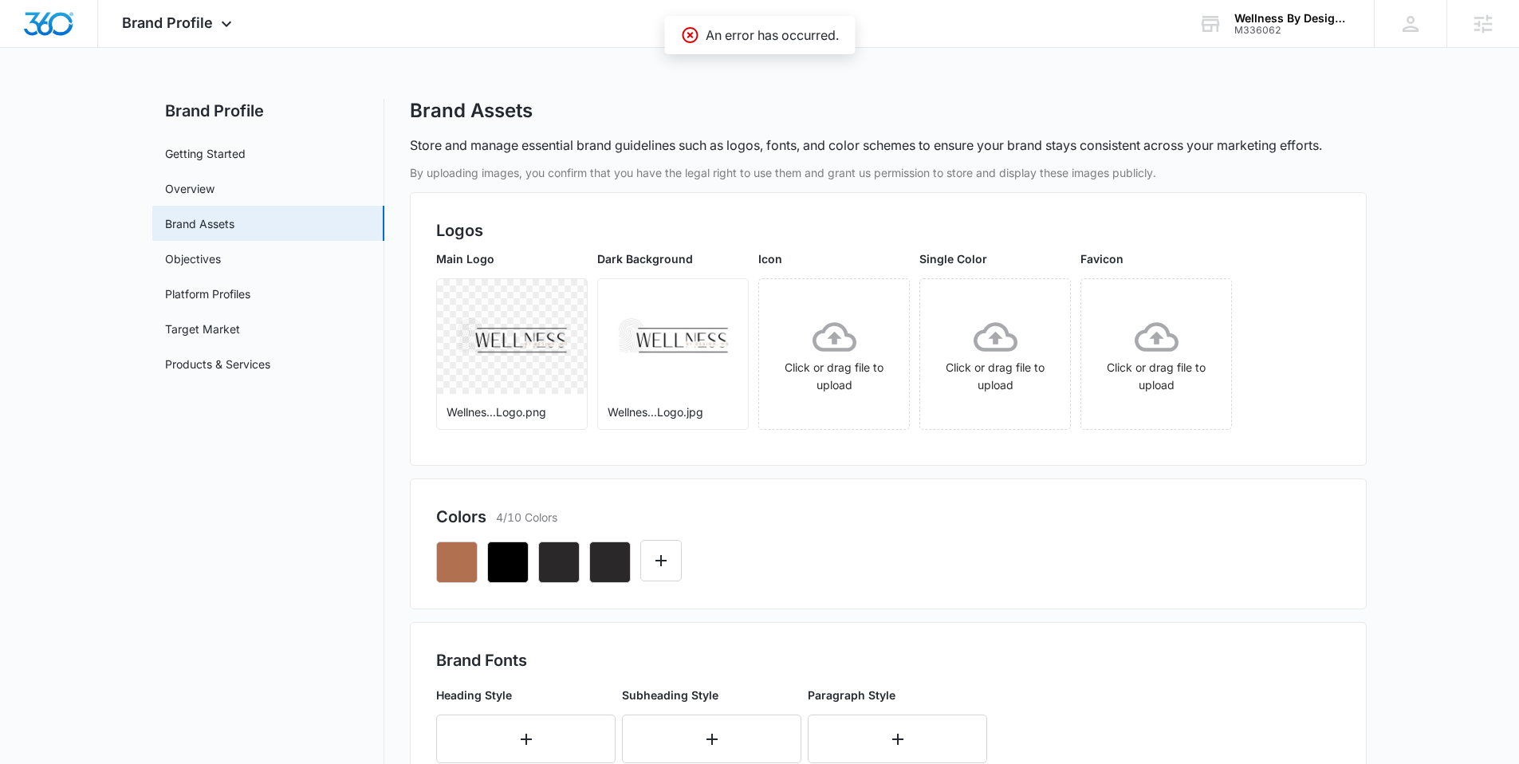
click at [970, 557] on div at bounding box center [888, 556] width 904 height 54
click at [730, 553] on div at bounding box center [888, 556] width 904 height 54
click at [616, 559] on icon "Edit Color" at bounding box center [609, 560] width 19 height 19
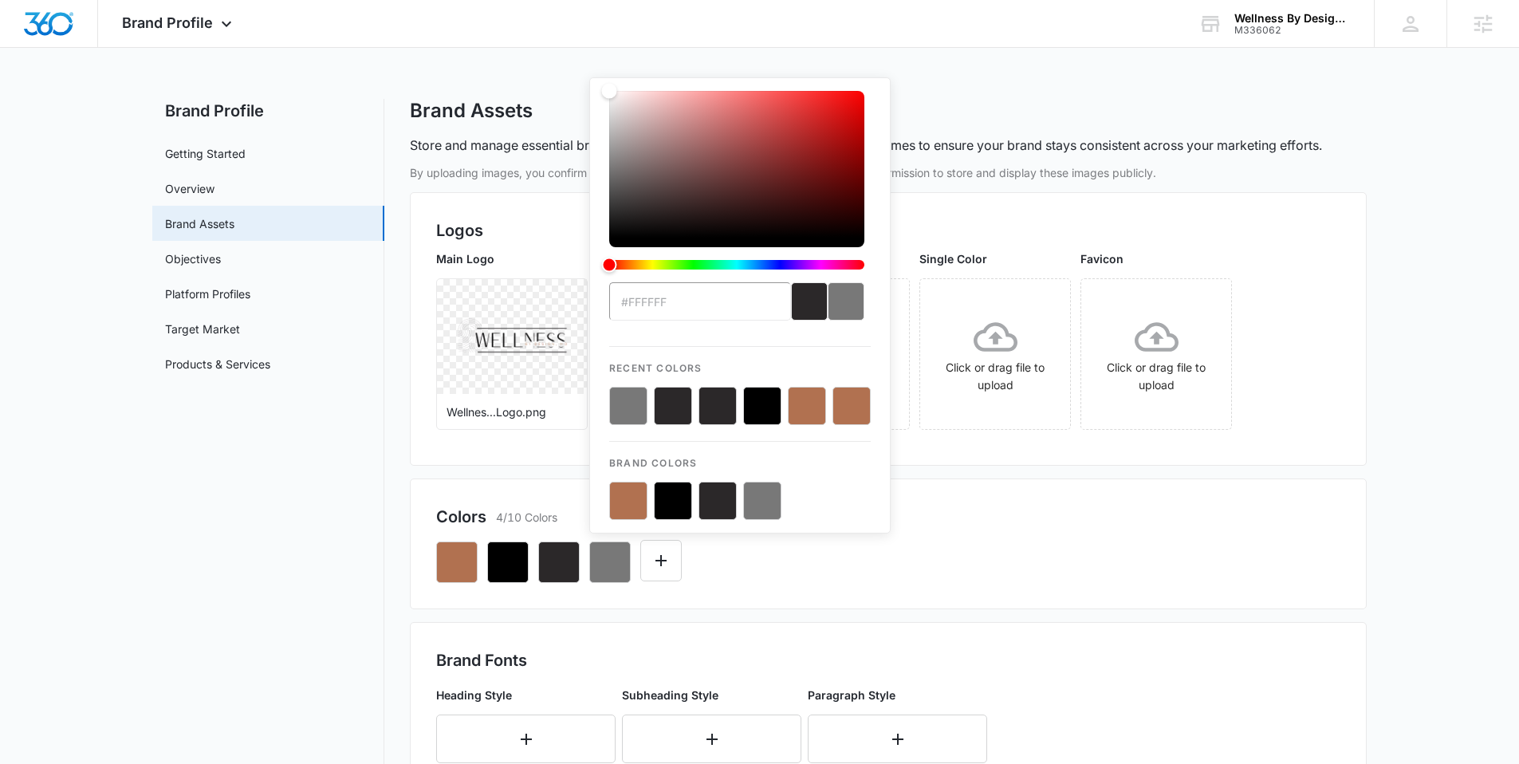
click at [768, 489] on button "color-picker-container" at bounding box center [762, 501] width 38 height 38
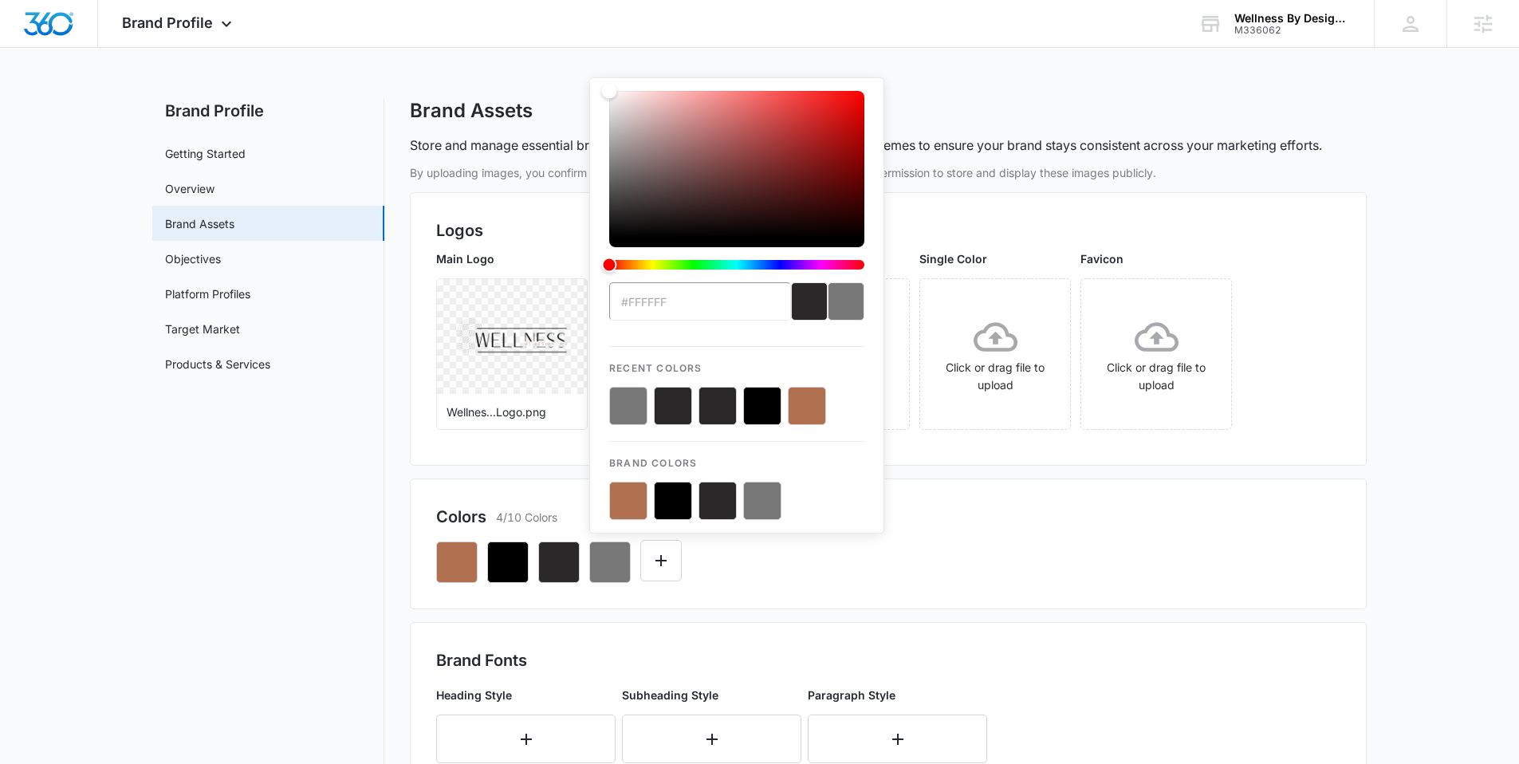
click at [768, 489] on button "color-picker-container" at bounding box center [762, 501] width 38 height 38
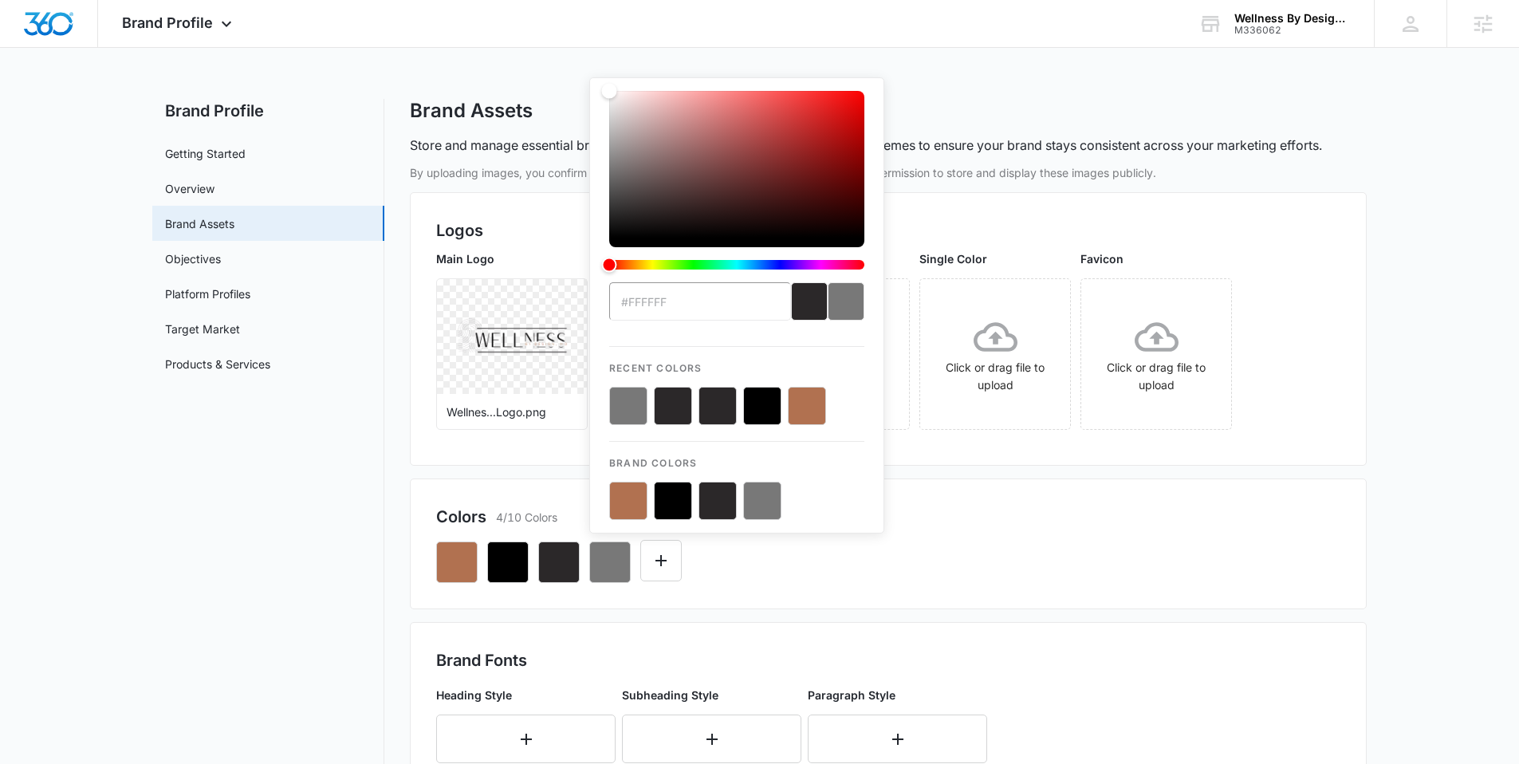
click at [768, 491] on button "color-picker-container" at bounding box center [762, 501] width 38 height 38
type input "#787878"
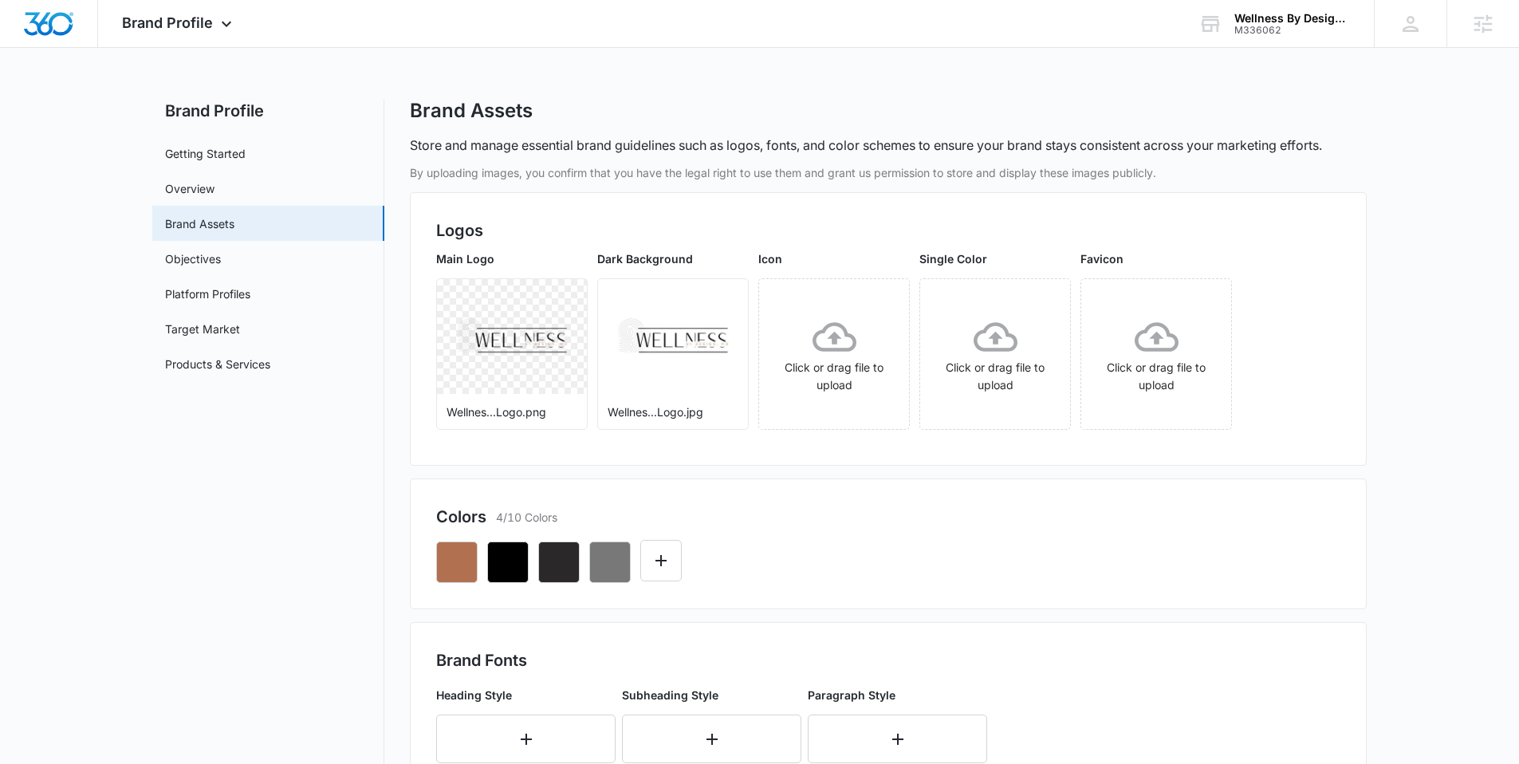
click at [974, 521] on div "Colors 4/10 Colors" at bounding box center [888, 517] width 904 height 24
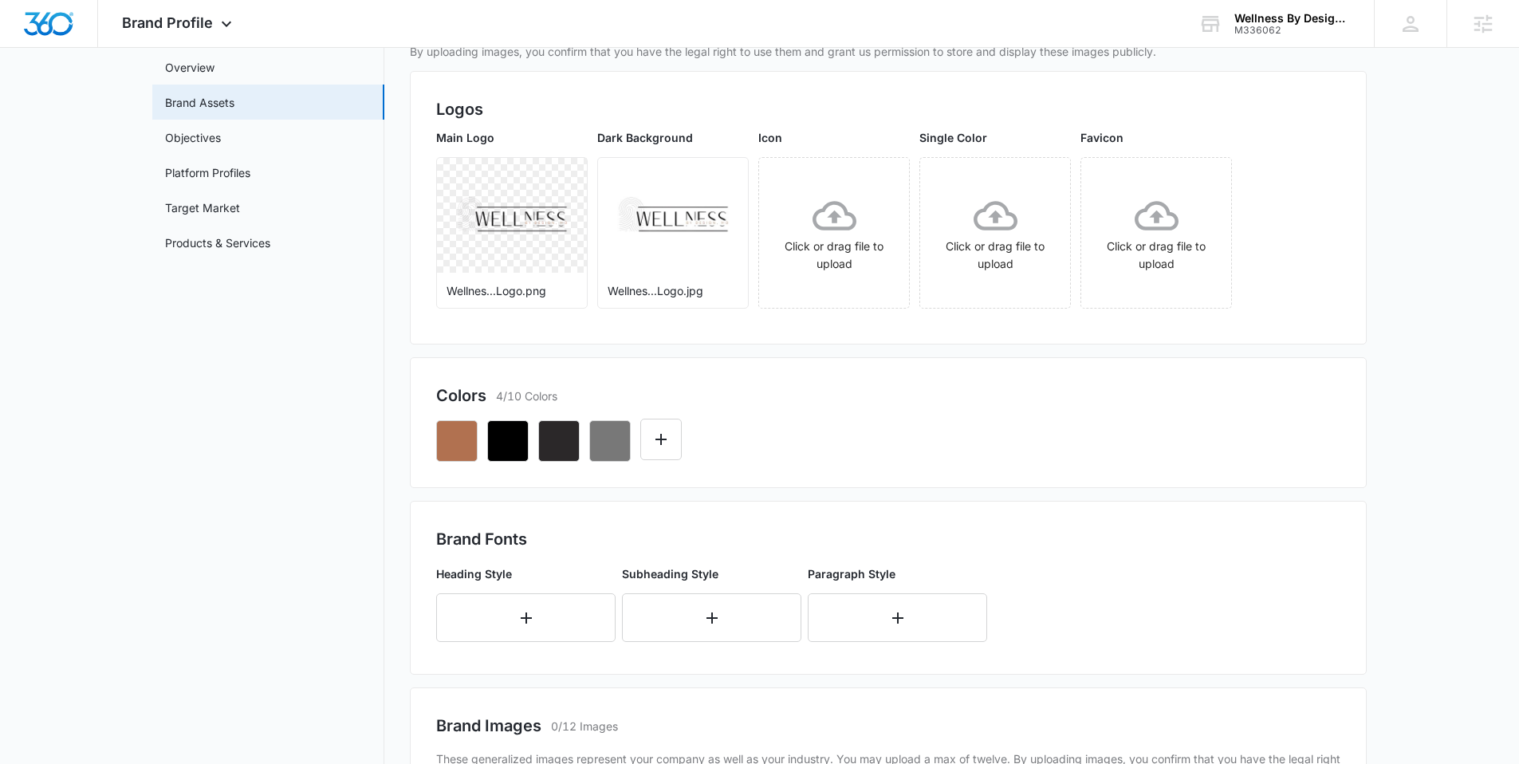
scroll to position [183, 0]
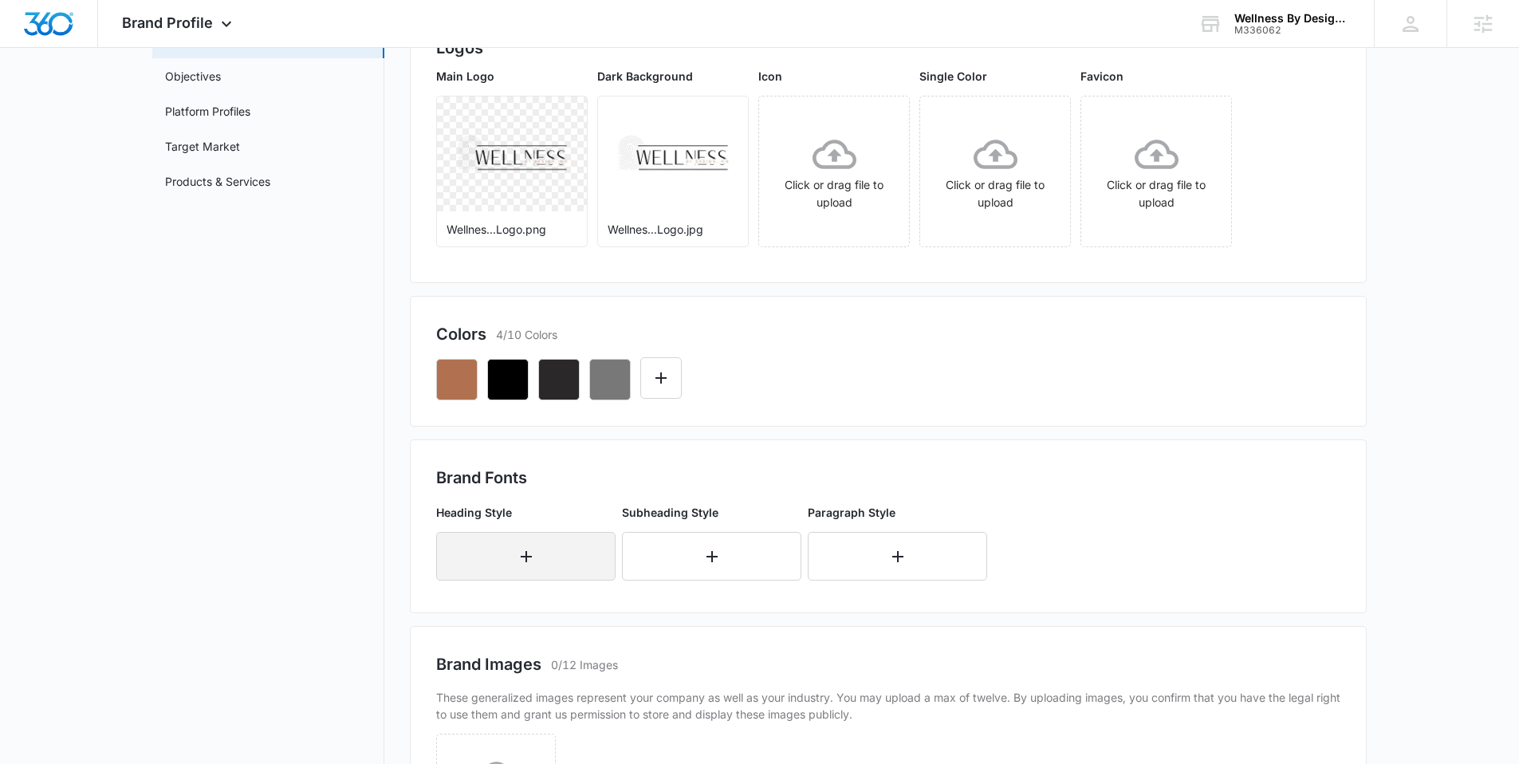
click at [466, 561] on button "button" at bounding box center [525, 556] width 179 height 49
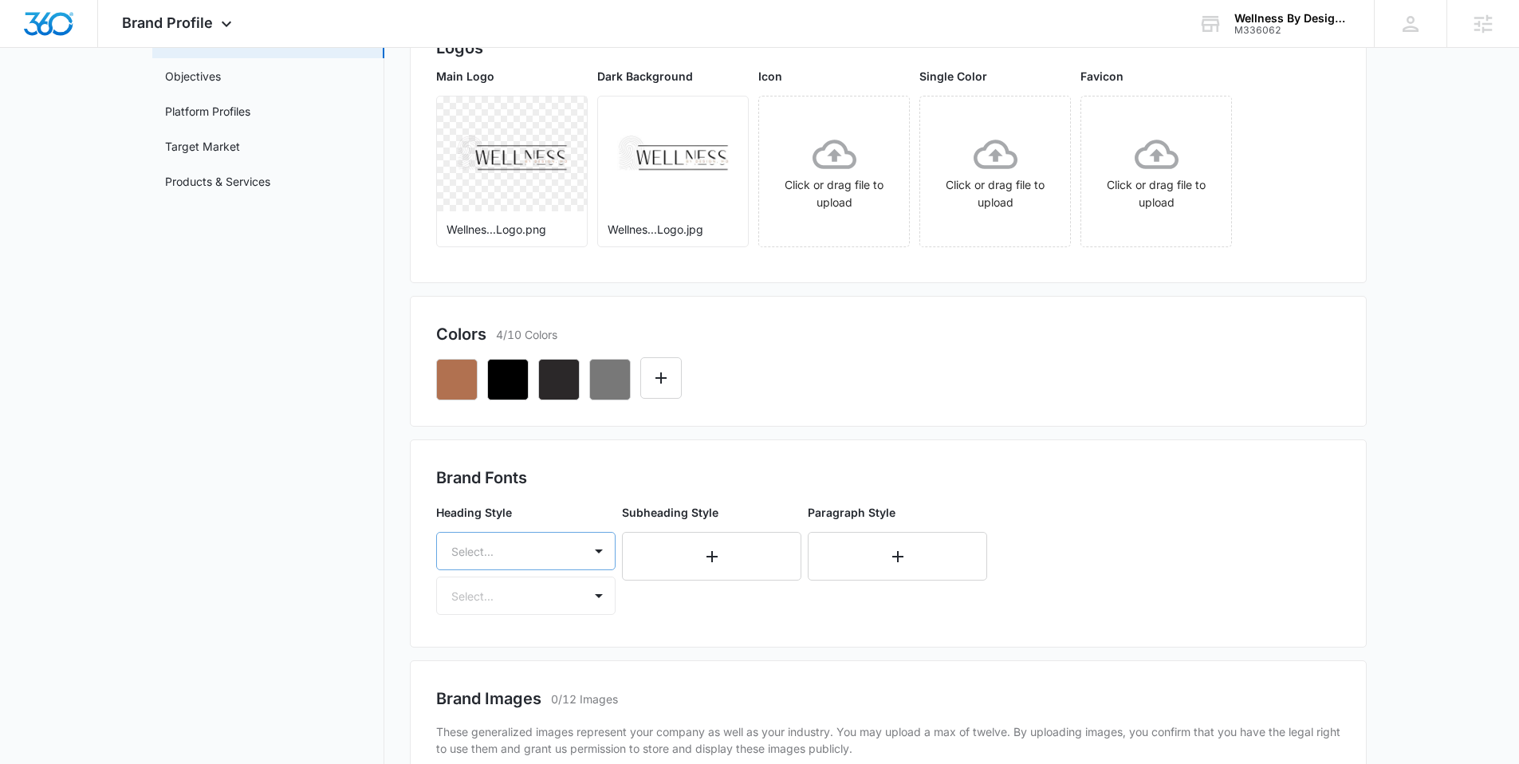
click at [480, 545] on div "Select..." at bounding box center [525, 551] width 179 height 38
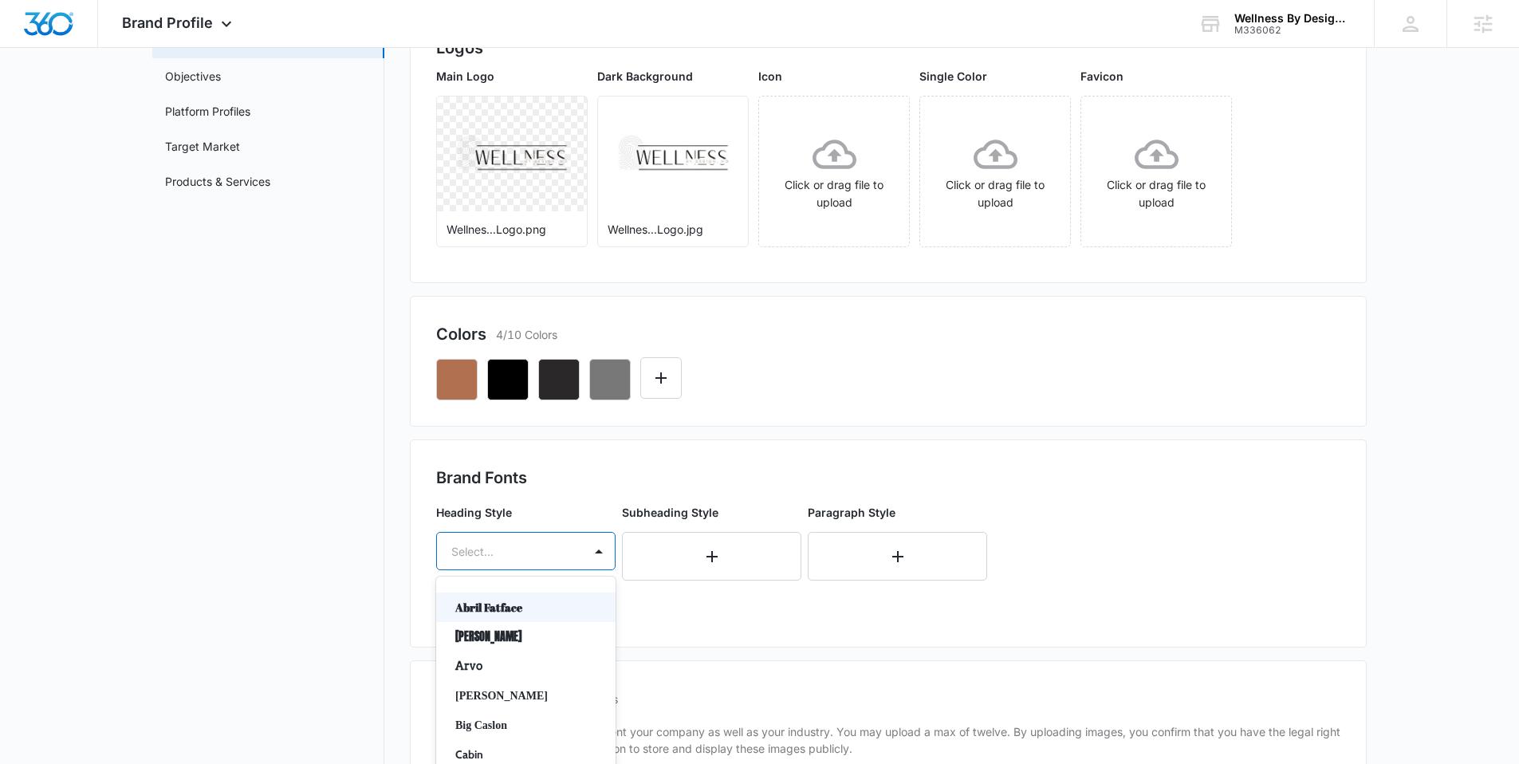
scroll to position [246, 0]
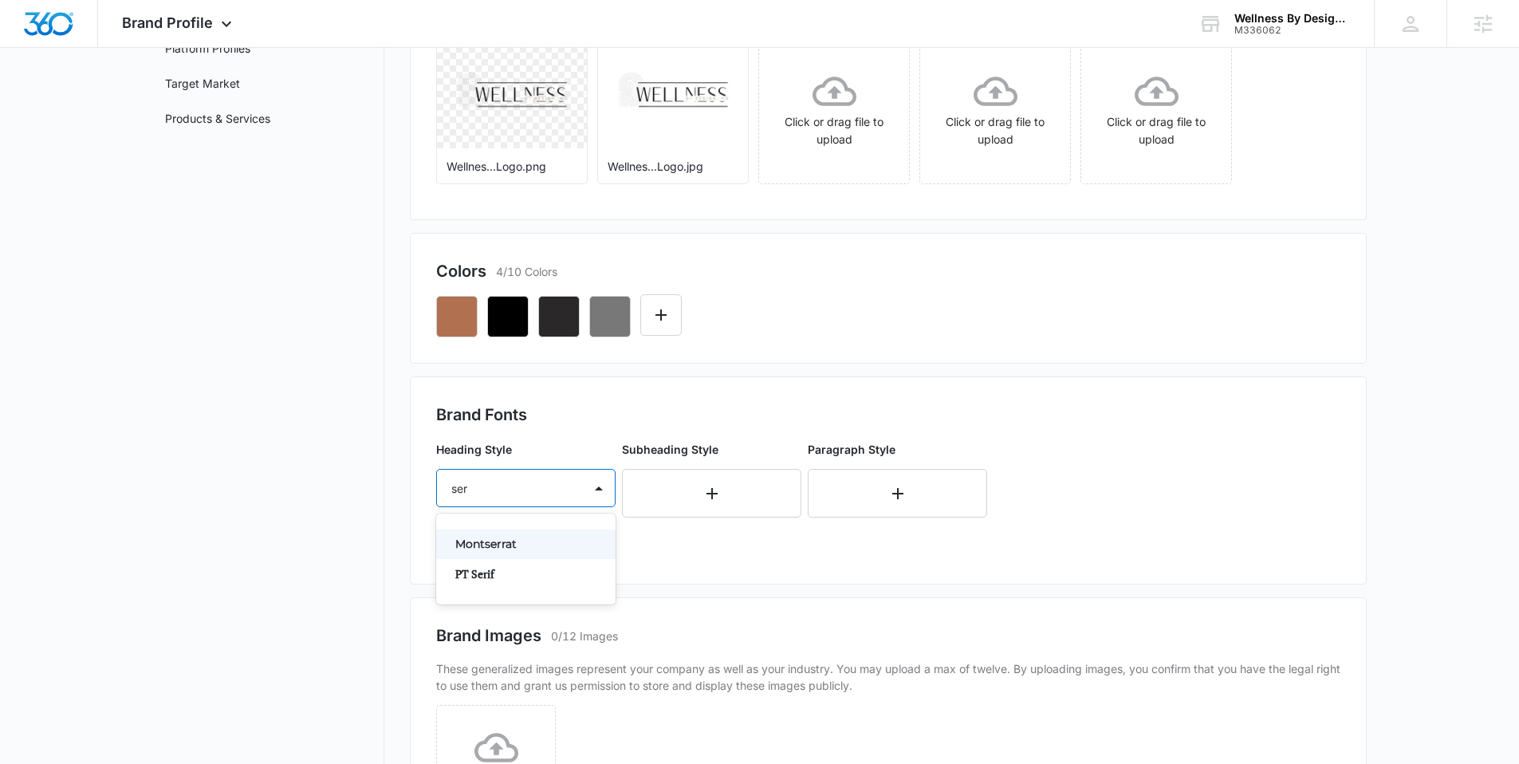
type input "seri"
click at [489, 547] on p "PT Serif" at bounding box center [524, 544] width 138 height 17
click at [484, 542] on div at bounding box center [506, 535] width 111 height 20
click at [486, 580] on div "Regular" at bounding box center [525, 591] width 179 height 30
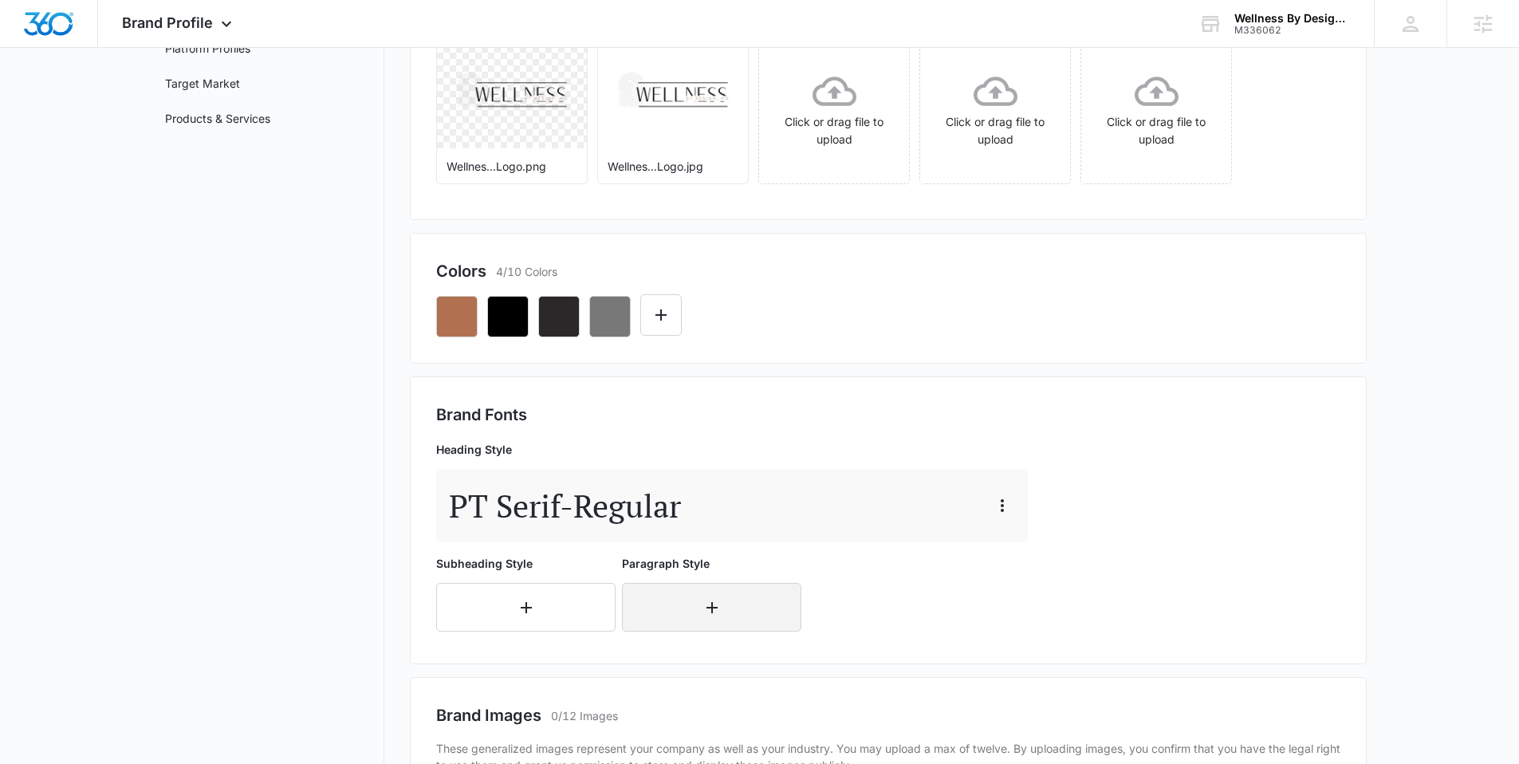
click at [722, 624] on button "button" at bounding box center [711, 607] width 179 height 49
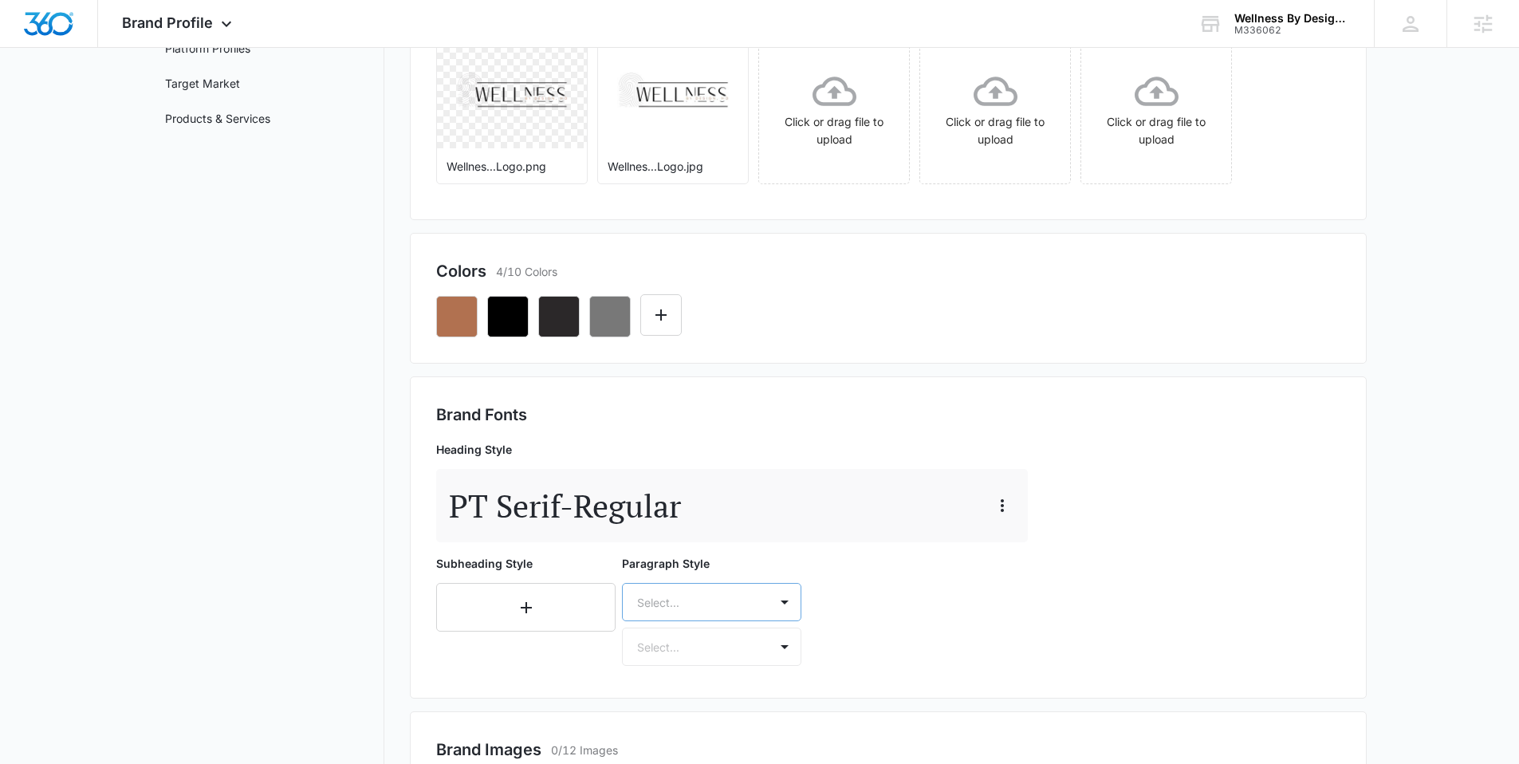
click at [689, 602] on div "Select..." at bounding box center [711, 602] width 179 height 38
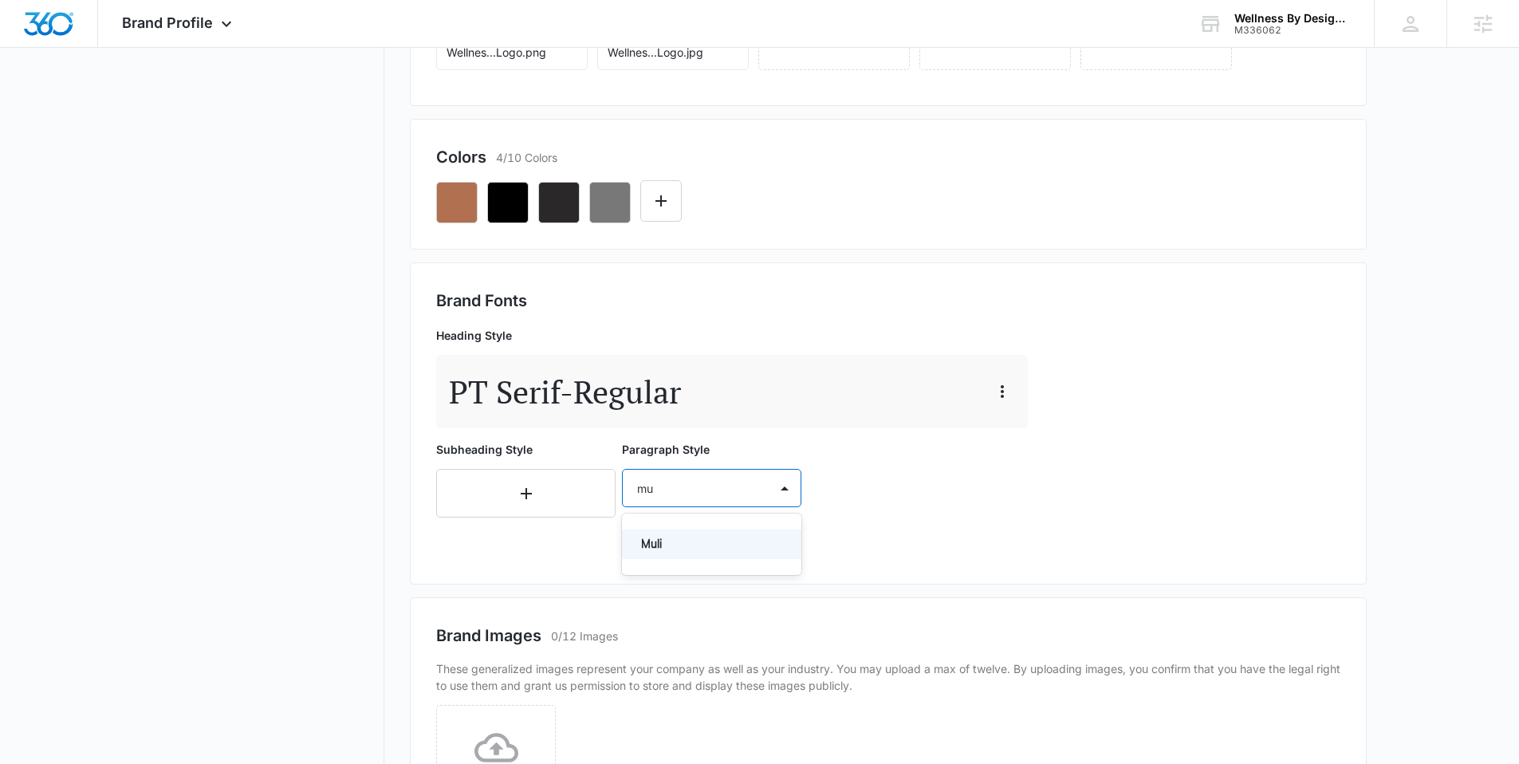
type input "mul"
click at [691, 545] on p "Muli" at bounding box center [710, 544] width 138 height 17
click at [676, 544] on div at bounding box center [692, 535] width 111 height 20
click at [675, 579] on div "Regular" at bounding box center [711, 591] width 179 height 30
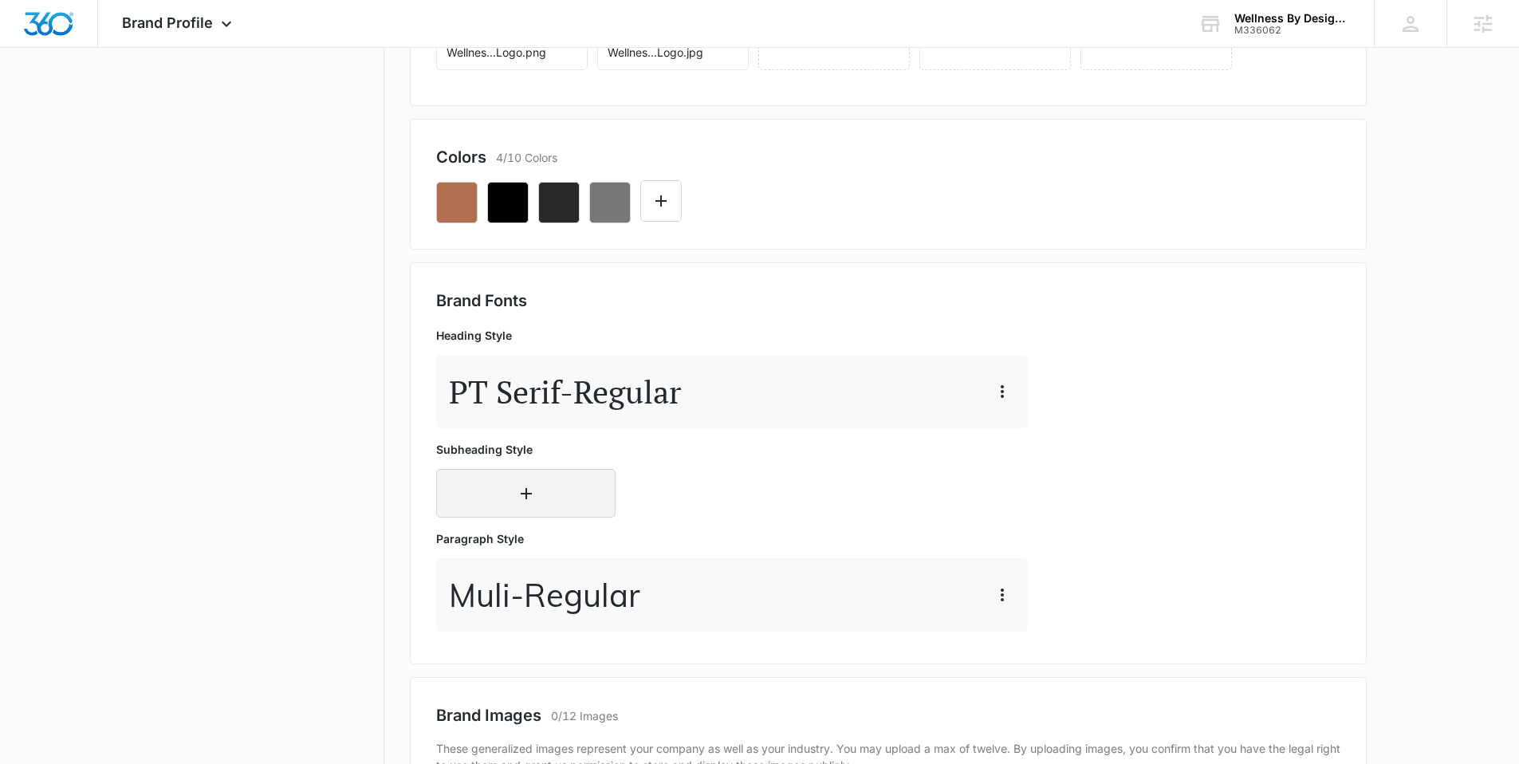
click at [498, 498] on button "button" at bounding box center [525, 493] width 179 height 49
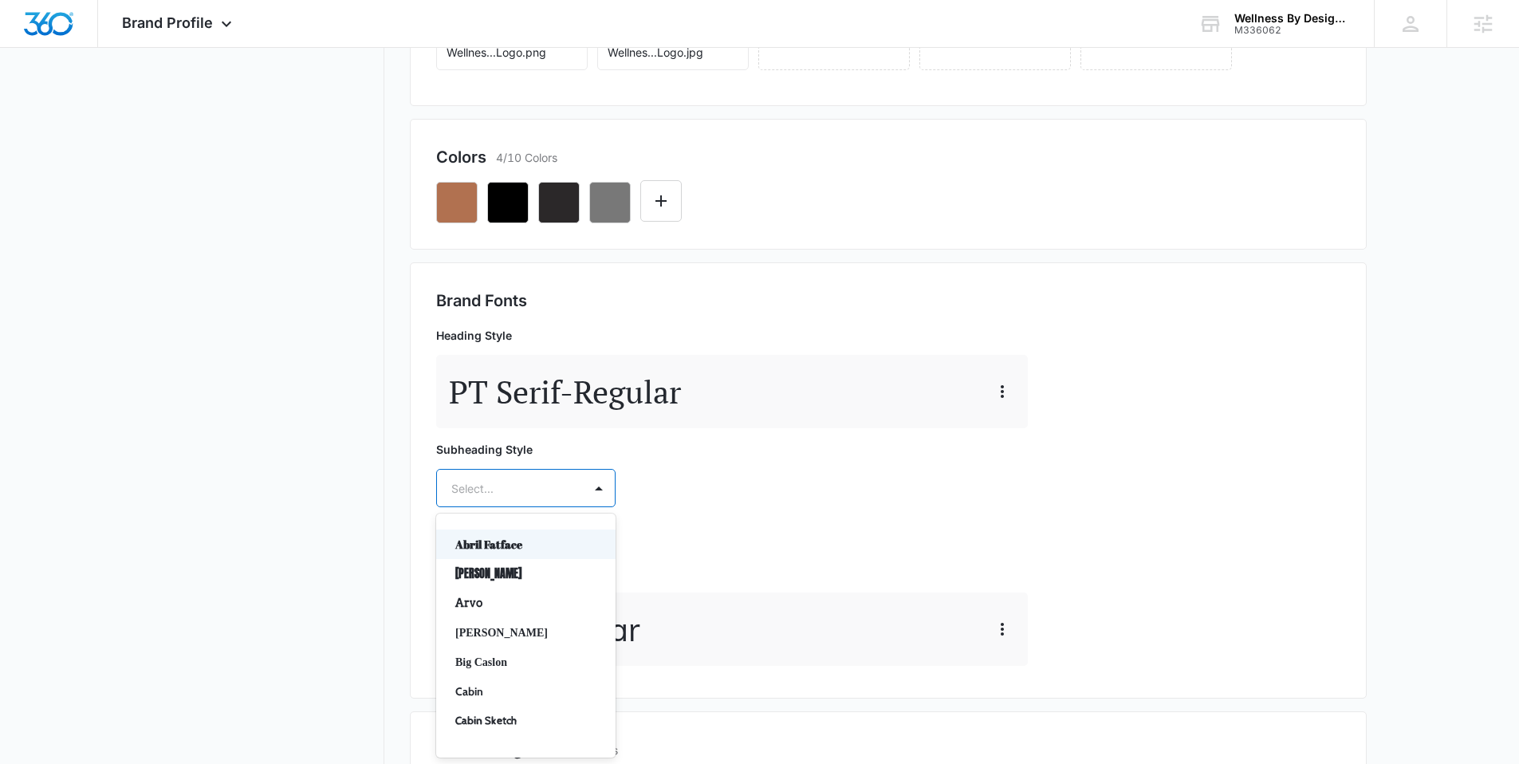
click at [498, 492] on div at bounding box center [506, 488] width 111 height 20
type input "pt"
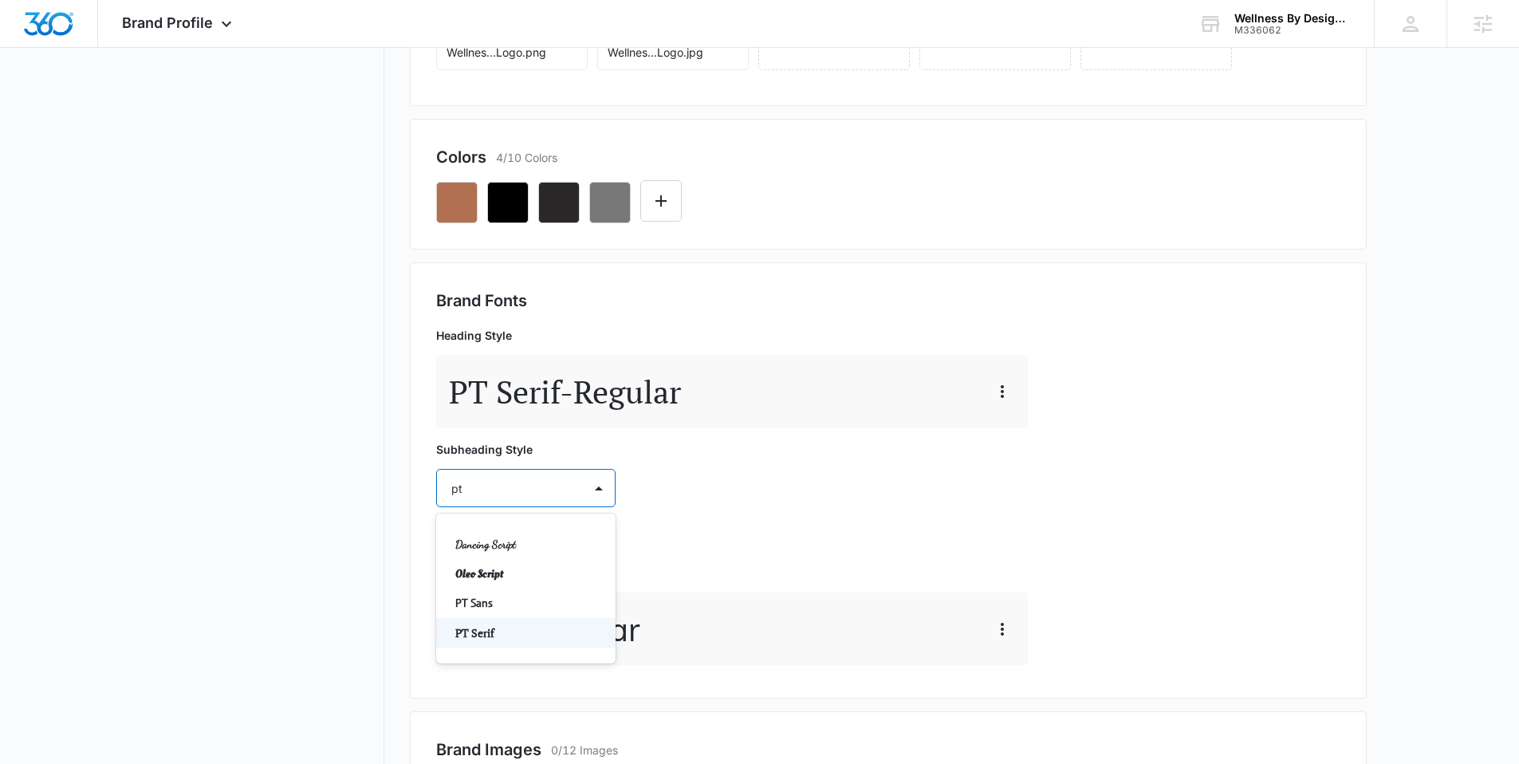
click at [506, 636] on p "PT Serif" at bounding box center [524, 632] width 138 height 17
click at [494, 531] on div at bounding box center [506, 535] width 111 height 20
click at [479, 587] on p "Regular" at bounding box center [524, 590] width 138 height 17
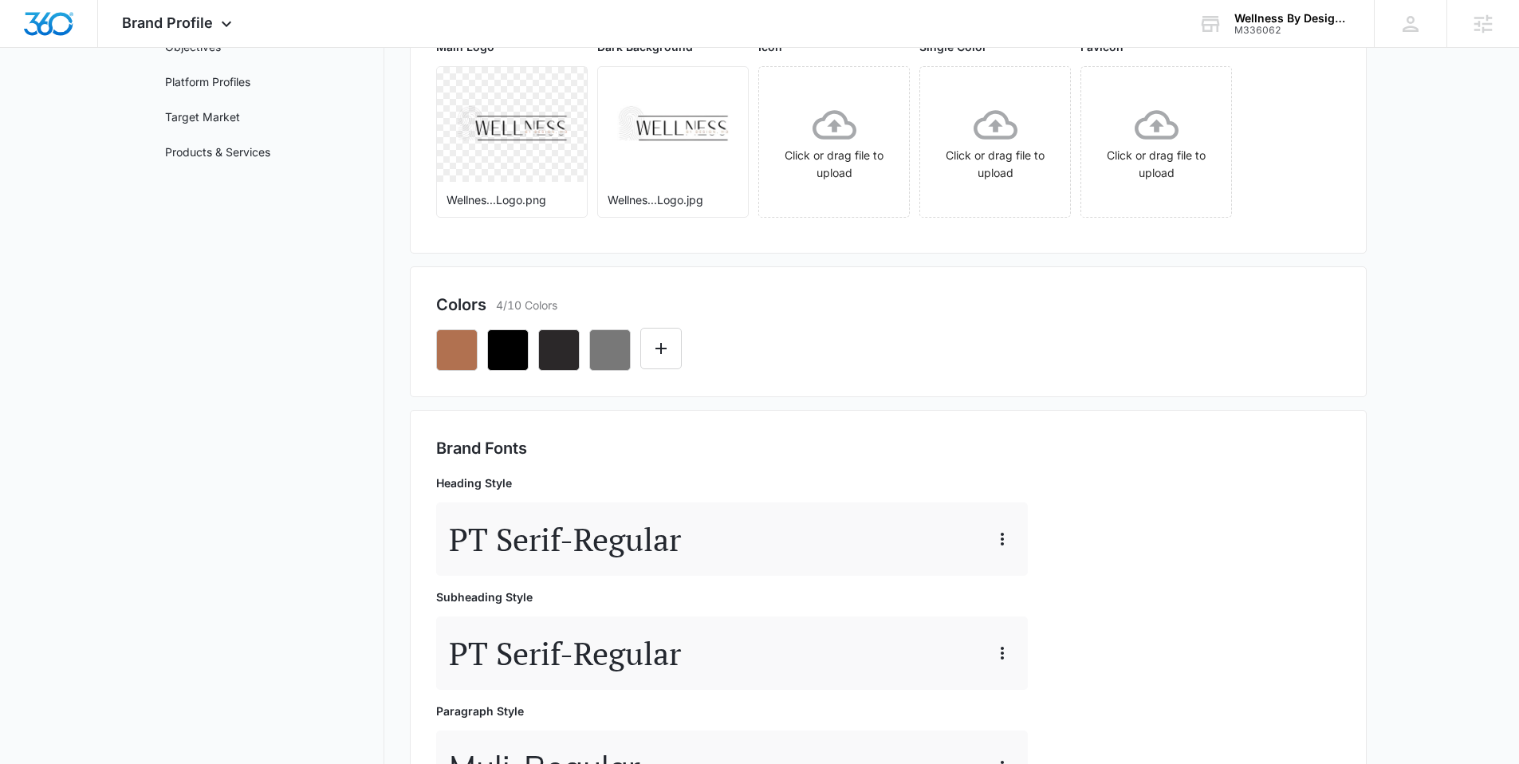
scroll to position [0, 0]
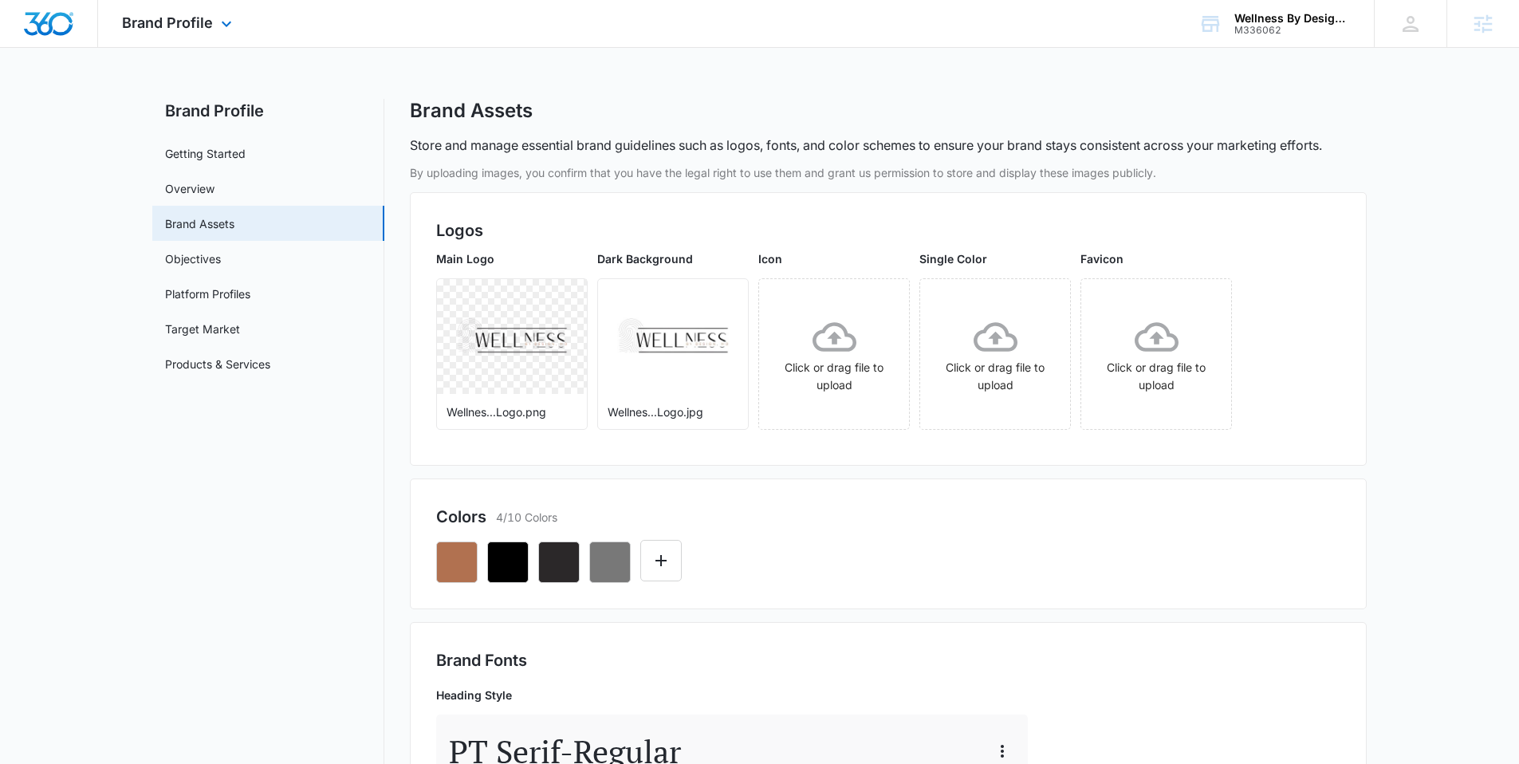
click at [35, 23] on img "Dashboard" at bounding box center [48, 24] width 51 height 24
